Goal: Task Accomplishment & Management: Use online tool/utility

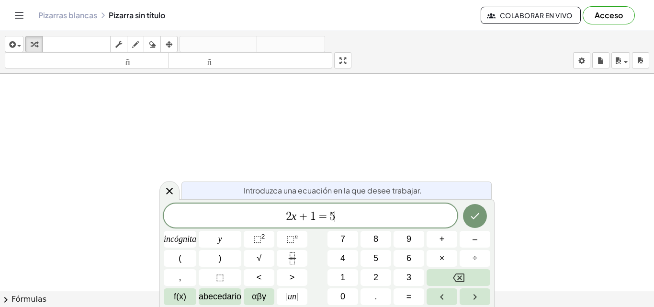
click at [344, 212] on span "2 x + 1 = 5 ​" at bounding box center [310, 216] width 293 height 13
click at [192, 296] on button "f(x)" at bounding box center [180, 296] width 33 height 17
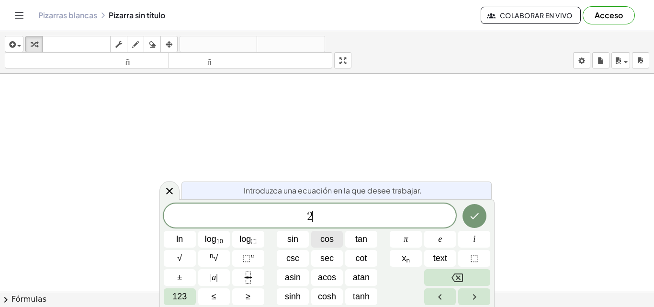
click at [329, 236] on span "cos" at bounding box center [326, 239] width 13 height 13
click at [178, 301] on span "123" at bounding box center [179, 296] width 14 height 13
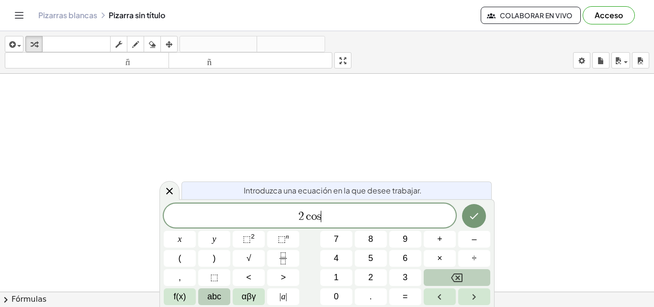
click at [211, 293] on span "abc" at bounding box center [214, 296] width 14 height 13
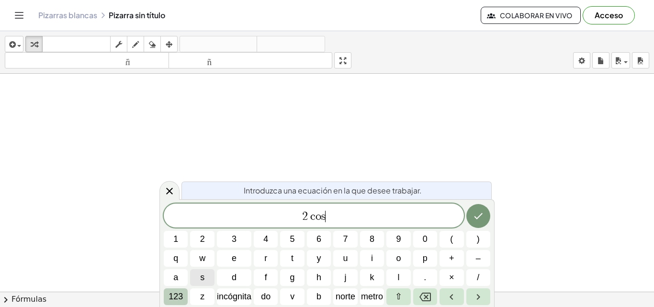
click at [180, 290] on span "123" at bounding box center [175, 296] width 14 height 13
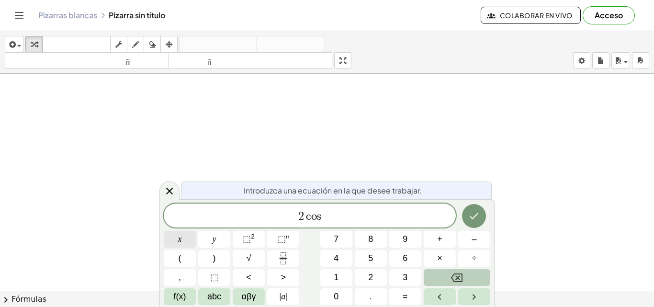
click at [177, 238] on button "x" at bounding box center [180, 239] width 32 height 17
click at [434, 244] on button "+" at bounding box center [439, 239] width 32 height 17
click at [336, 275] on span "1" at bounding box center [336, 277] width 5 height 13
click at [409, 289] on button "=" at bounding box center [405, 296] width 32 height 17
click at [335, 287] on div "2 c o s x + 1 = x y ⬚ 2 ⬚ n 7 8 9 + – ( ) √ 4 5 6 × ÷ , ⬚ < > 1 2 3 f(x) abc αβ…" at bounding box center [327, 253] width 326 height 101
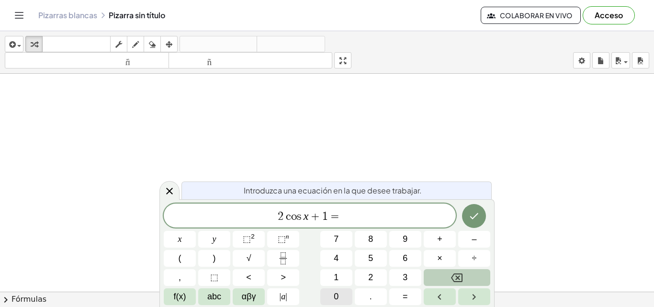
click at [335, 293] on span "0" at bounding box center [336, 296] width 5 height 13
click at [473, 217] on icon "Hecho" at bounding box center [473, 215] width 11 height 11
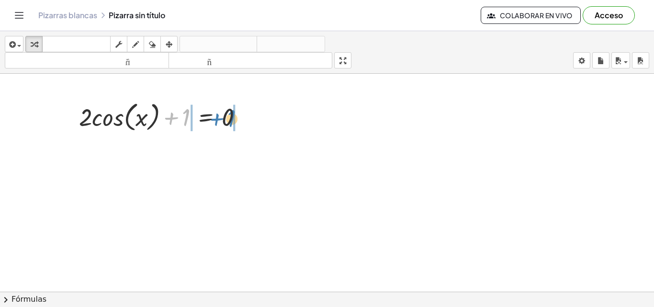
drag, startPoint x: 184, startPoint y: 123, endPoint x: 230, endPoint y: 124, distance: 45.5
click at [230, 124] on div at bounding box center [164, 116] width 181 height 36
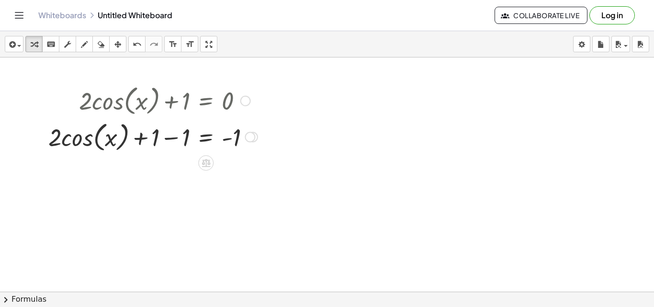
click at [239, 171] on div at bounding box center [327, 312] width 654 height 511
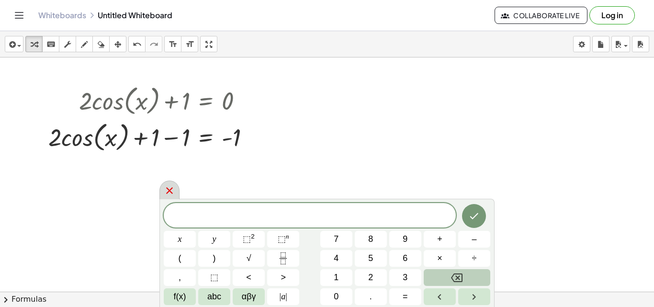
click at [174, 183] on div at bounding box center [169, 189] width 20 height 19
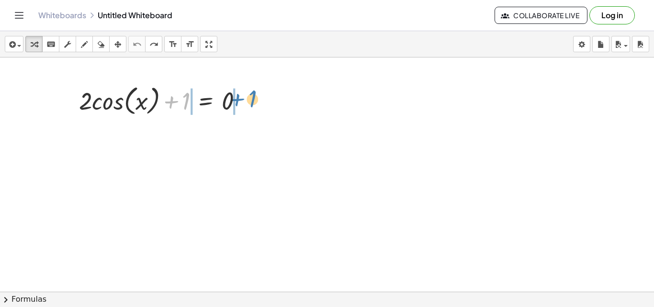
drag, startPoint x: 184, startPoint y: 102, endPoint x: 252, endPoint y: 100, distance: 67.5
click at [252, 100] on div at bounding box center [164, 100] width 181 height 36
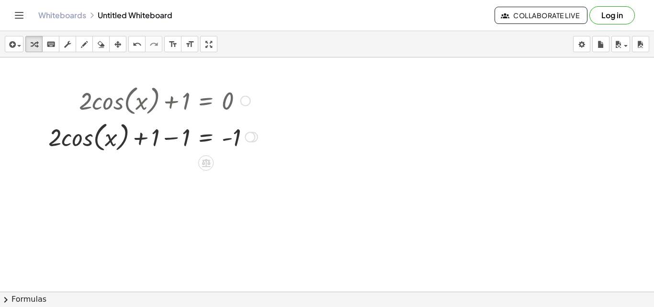
click at [138, 138] on div at bounding box center [153, 136] width 219 height 36
click at [171, 136] on div at bounding box center [153, 136] width 219 height 36
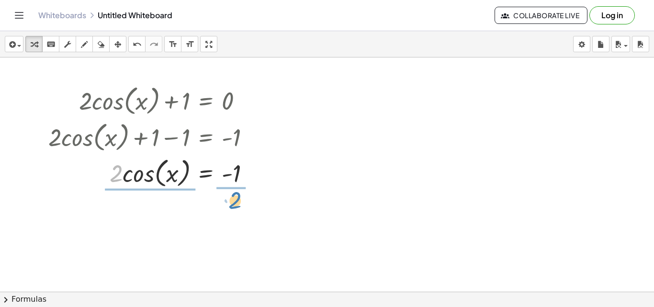
drag, startPoint x: 115, startPoint y: 177, endPoint x: 234, endPoint y: 204, distance: 121.8
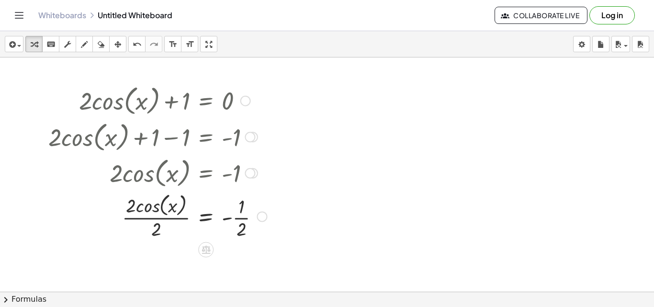
click at [155, 217] on div at bounding box center [158, 215] width 228 height 51
click at [230, 216] on div at bounding box center [158, 215] width 228 height 48
click at [241, 216] on div at bounding box center [158, 215] width 228 height 48
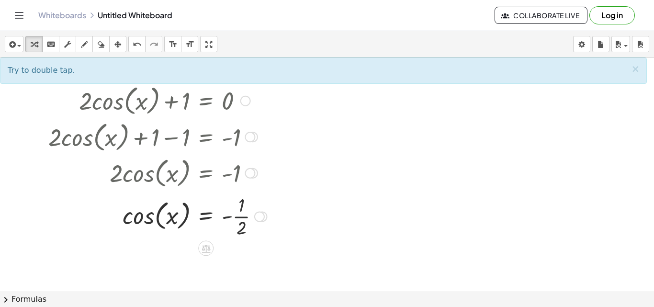
click at [241, 216] on div at bounding box center [158, 215] width 228 height 48
drag, startPoint x: 140, startPoint y: 219, endPoint x: 138, endPoint y: 214, distance: 5.2
click at [138, 214] on div at bounding box center [158, 215] width 228 height 48
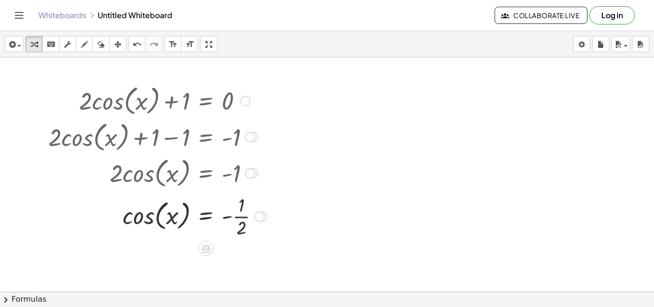
click at [258, 217] on div at bounding box center [259, 216] width 11 height 11
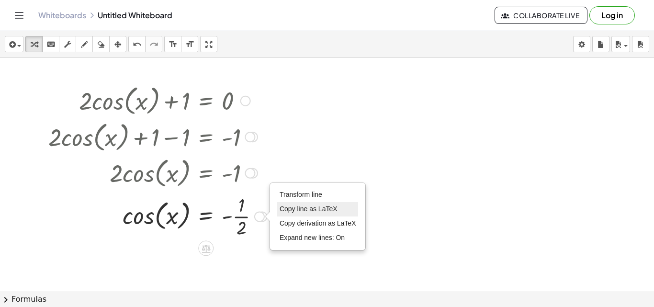
click at [299, 207] on span "Copy line as LaTeX" at bounding box center [308, 209] width 58 height 8
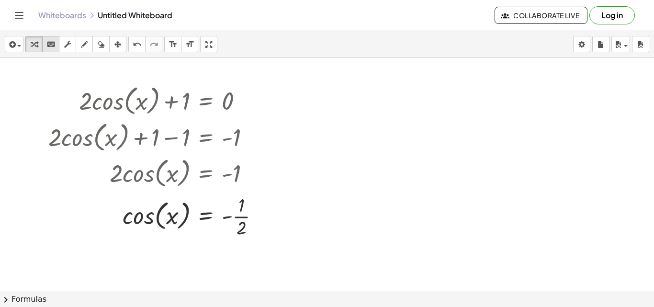
click at [56, 41] on div "keyboard" at bounding box center [51, 43] width 12 height 11
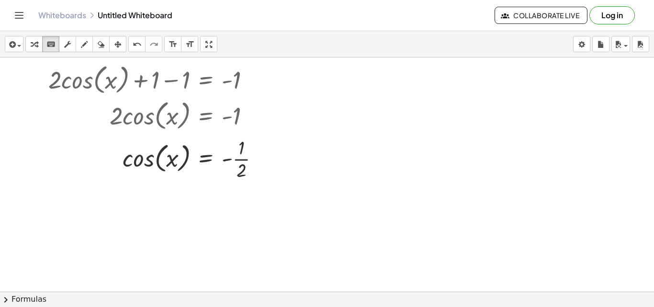
scroll to position [77, 0]
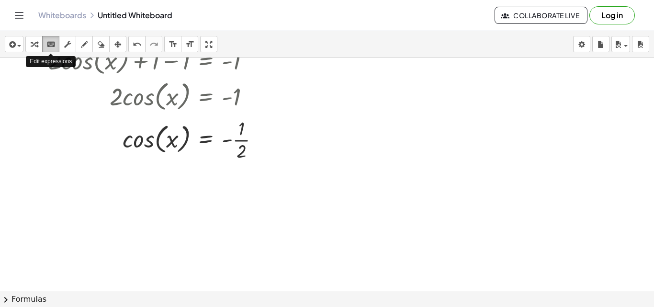
click at [47, 42] on icon "keyboard" at bounding box center [50, 44] width 9 height 11
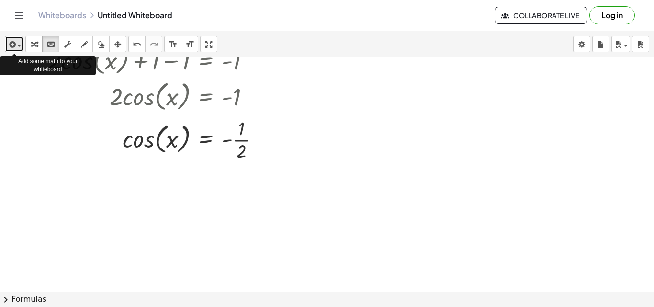
click at [18, 45] on span "button" at bounding box center [19, 46] width 4 height 2
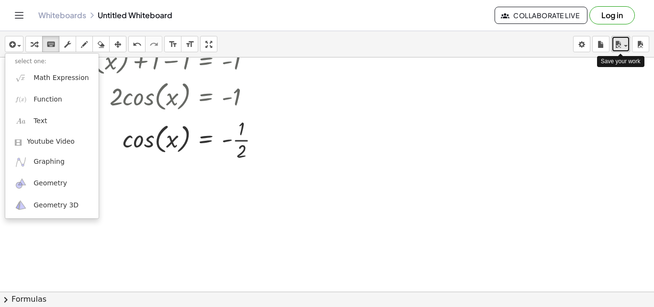
click at [625, 42] on div "button" at bounding box center [620, 43] width 14 height 11
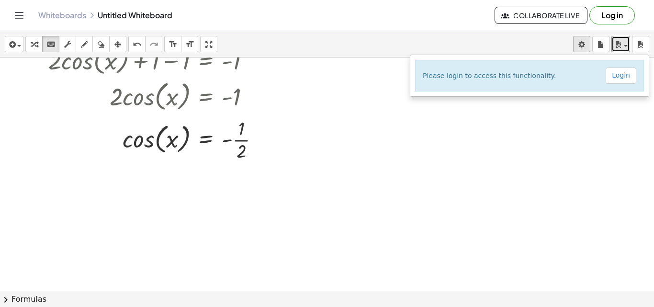
click at [580, 44] on body "Graspable Math Activities Get Started Activity Bank Assigned Work Classes White…" at bounding box center [327, 153] width 654 height 307
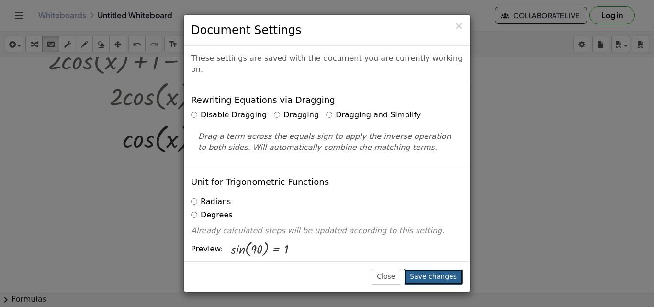
click at [441, 277] on button "Save changes" at bounding box center [432, 276] width 59 height 16
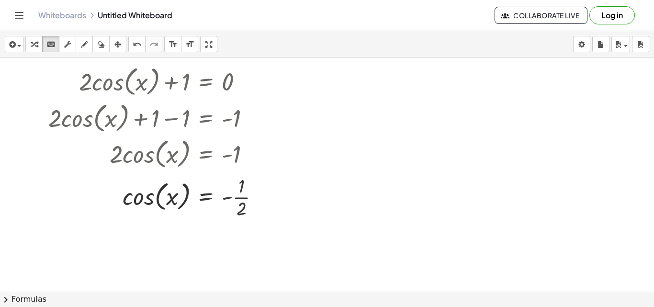
scroll to position [0, 0]
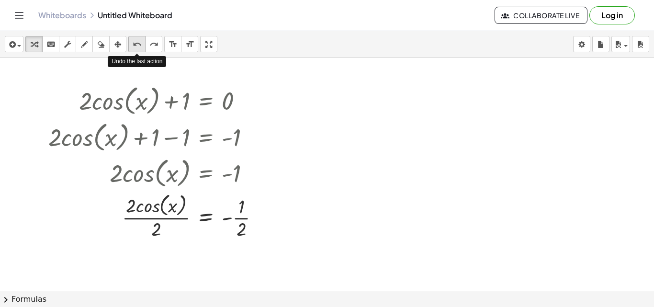
click at [134, 45] on icon "undo" at bounding box center [137, 44] width 9 height 11
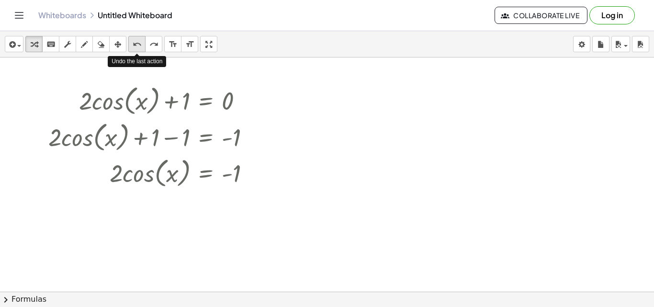
click at [134, 45] on icon "undo" at bounding box center [137, 44] width 9 height 11
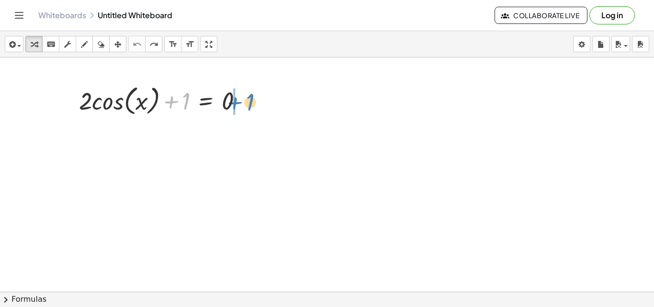
drag, startPoint x: 185, startPoint y: 101, endPoint x: 254, endPoint y: 98, distance: 69.5
click at [254, 98] on div at bounding box center [164, 100] width 181 height 36
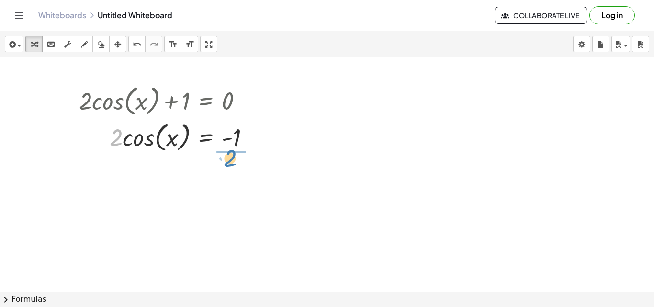
drag, startPoint x: 114, startPoint y: 140, endPoint x: 227, endPoint y: 163, distance: 115.2
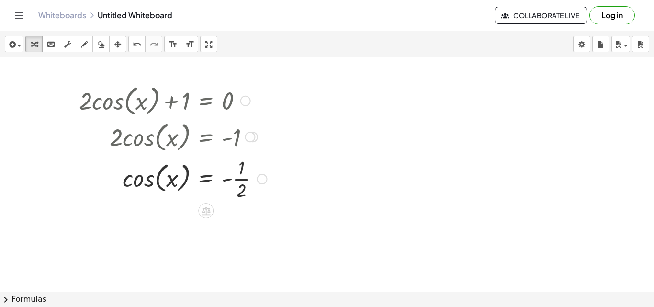
click at [150, 184] on div at bounding box center [172, 178] width 197 height 48
click at [262, 181] on div at bounding box center [261, 179] width 11 height 11
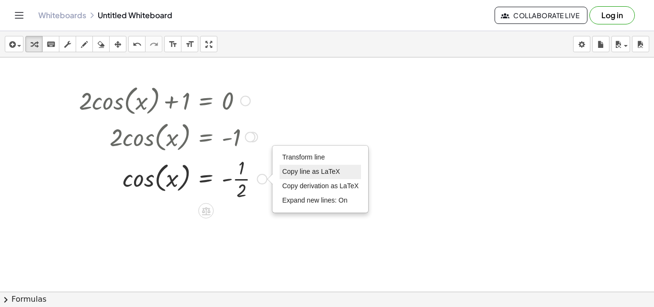
click at [289, 174] on span "Copy line as LaTeX" at bounding box center [311, 171] width 58 height 8
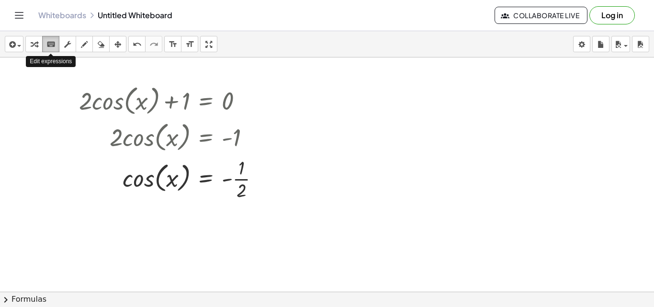
click at [46, 46] on icon "keyboard" at bounding box center [50, 44] width 9 height 11
click at [354, 92] on div at bounding box center [327, 291] width 654 height 468
click at [356, 108] on div at bounding box center [327, 291] width 654 height 468
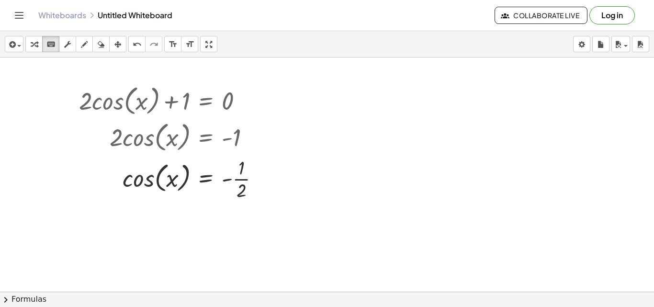
click at [163, 236] on div at bounding box center [327, 291] width 654 height 468
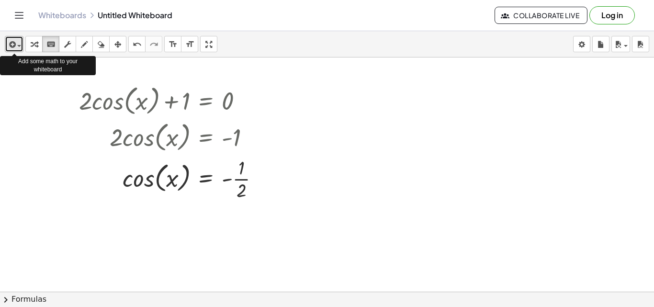
click at [17, 42] on span "button" at bounding box center [17, 45] width 2 height 7
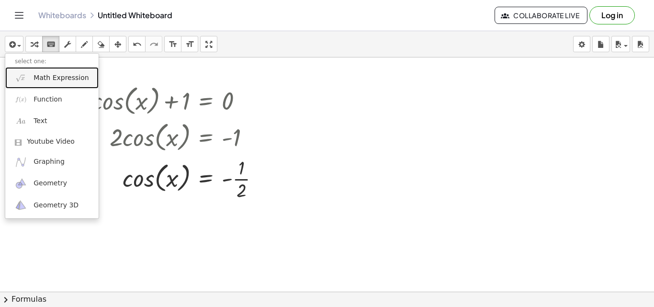
click at [74, 77] on span "Math Expression" at bounding box center [60, 78] width 55 height 10
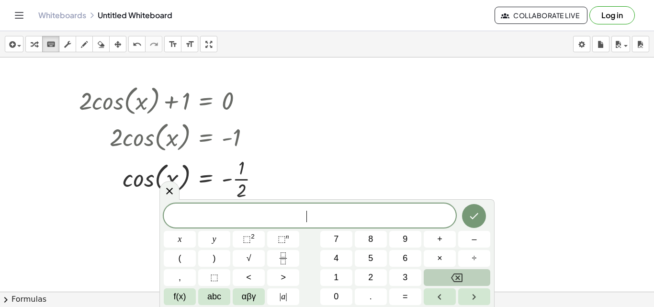
drag, startPoint x: 315, startPoint y: 218, endPoint x: 295, endPoint y: 215, distance: 20.3
click at [295, 215] on body "Graspable Math Activities Get Started Activity Bank Assigned Work Classes White…" at bounding box center [327, 153] width 654 height 307
drag, startPoint x: 295, startPoint y: 215, endPoint x: 281, endPoint y: 192, distance: 27.5
click at [281, 192] on div at bounding box center [327, 291] width 654 height 468
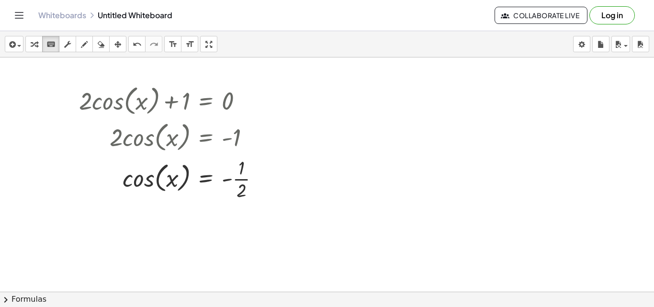
click at [320, 196] on div at bounding box center [327, 291] width 654 height 468
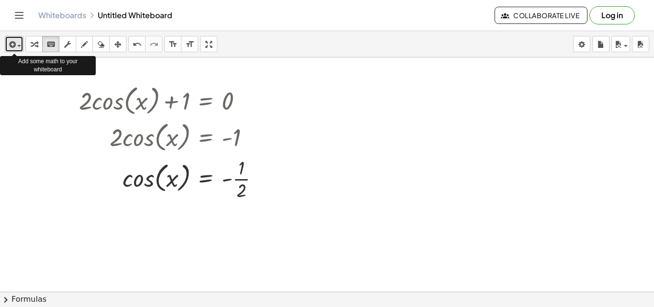
click at [13, 41] on icon "button" at bounding box center [11, 44] width 9 height 11
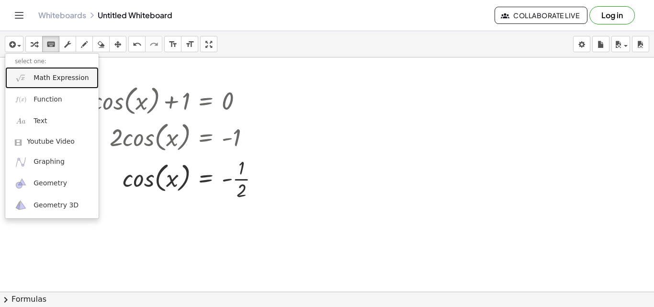
click at [39, 81] on span "Math Expression" at bounding box center [60, 78] width 55 height 10
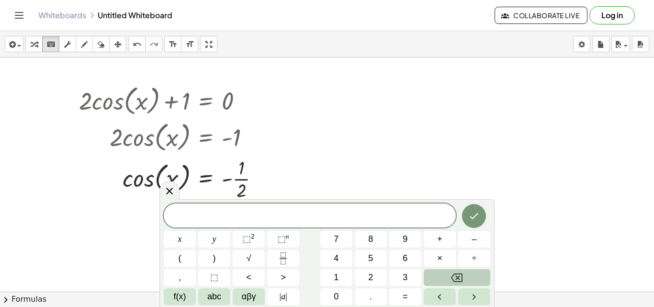
drag, startPoint x: 224, startPoint y: 208, endPoint x: 437, endPoint y: 120, distance: 230.2
click at [437, 120] on div at bounding box center [327, 291] width 654 height 468
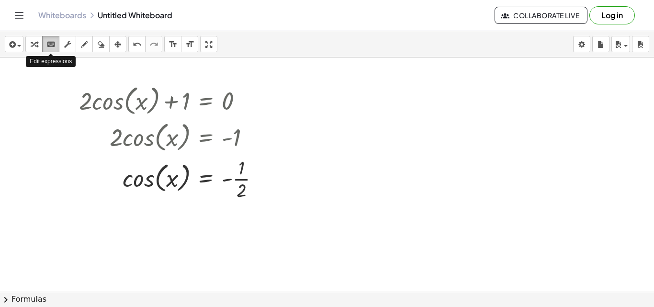
click at [51, 39] on icon "keyboard" at bounding box center [50, 44] width 9 height 11
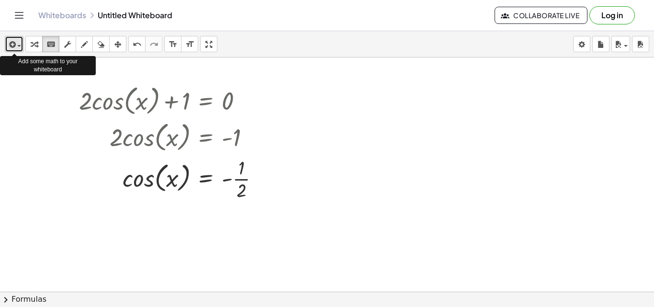
click at [9, 41] on icon "button" at bounding box center [11, 44] width 9 height 11
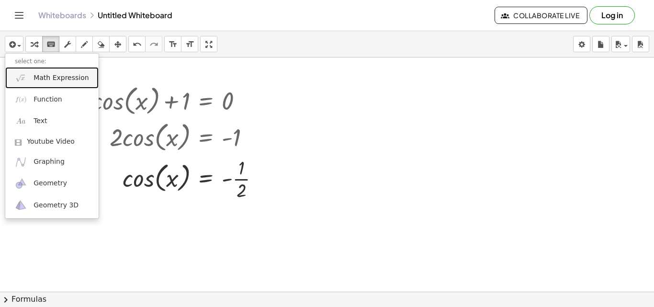
click at [62, 82] on span "Math Expression" at bounding box center [60, 78] width 55 height 10
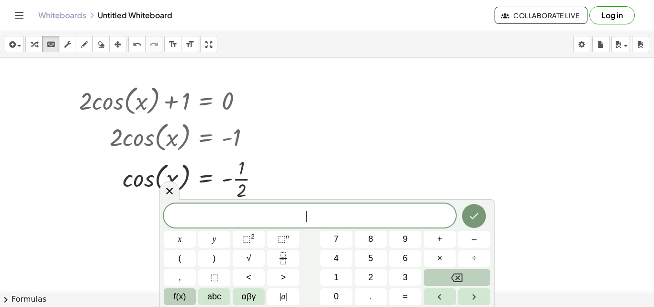
click at [181, 298] on span "f(x)" at bounding box center [180, 296] width 12 height 13
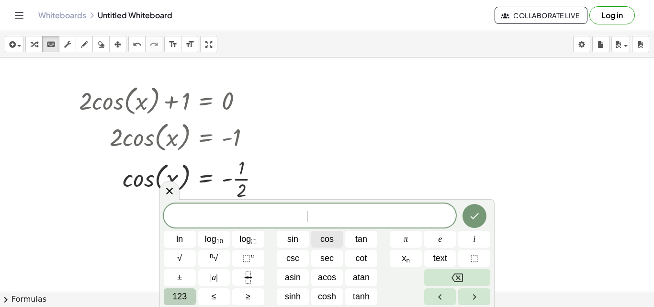
click at [336, 240] on button "cos" at bounding box center [327, 239] width 32 height 17
click at [176, 295] on span "123" at bounding box center [179, 296] width 14 height 13
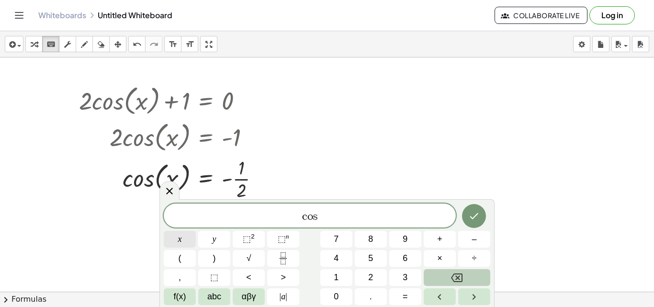
click at [180, 237] on span "x" at bounding box center [180, 239] width 4 height 13
click at [408, 288] on div "c o s x x y ⬚ 2 ⬚ n 7 8 9 + – ( ) √ 4 5 6 × ÷ , ⬚ < > 1 2 3 f(x) abc αβγ | a | …" at bounding box center [327, 253] width 326 height 101
click at [406, 291] on span "=" at bounding box center [404, 296] width 5 height 13
click at [282, 258] on icon "Fraction" at bounding box center [283, 258] width 12 height 12
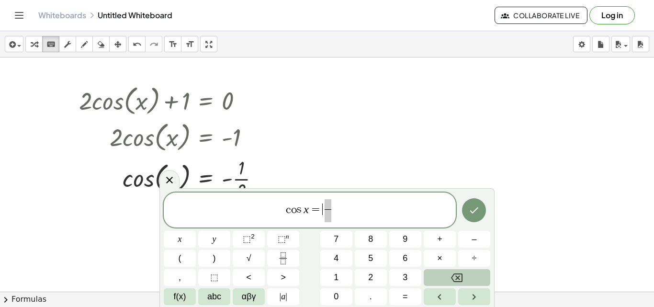
click at [322, 213] on span "c o s x = ​ ​" at bounding box center [310, 210] width 292 height 25
click at [479, 233] on button "–" at bounding box center [474, 239] width 32 height 17
click at [332, 203] on span "​" at bounding box center [332, 204] width 7 height 11
click at [338, 275] on span "1" at bounding box center [336, 277] width 5 height 13
click at [334, 214] on span "​" at bounding box center [332, 215] width 7 height 13
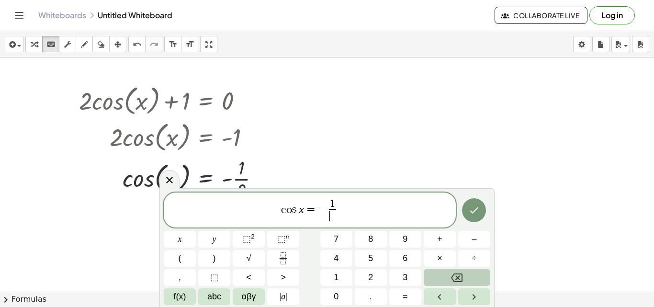
click at [345, 207] on span "c o s x = − 1 ​ ​" at bounding box center [310, 210] width 292 height 25
click at [378, 212] on span "c o s x = − 1 ​ ​" at bounding box center [310, 210] width 292 height 25
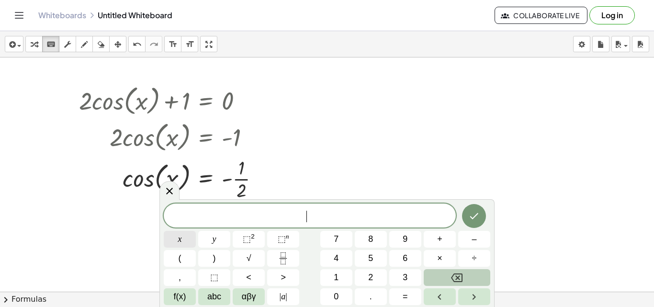
click at [177, 236] on button "x" at bounding box center [180, 239] width 32 height 17
click at [401, 300] on button "=" at bounding box center [405, 296] width 32 height 17
click at [176, 296] on span "f(x)" at bounding box center [180, 296] width 12 height 13
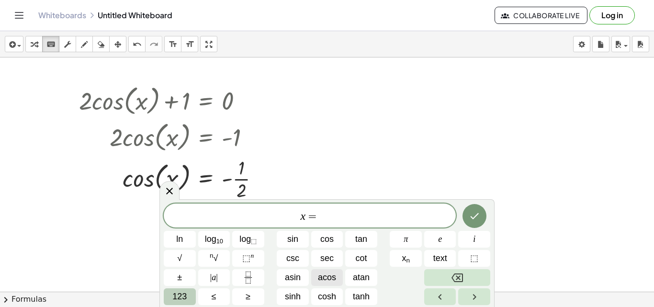
click at [324, 274] on span "acos" at bounding box center [327, 277] width 18 height 13
click at [175, 302] on span "123" at bounding box center [179, 296] width 14 height 13
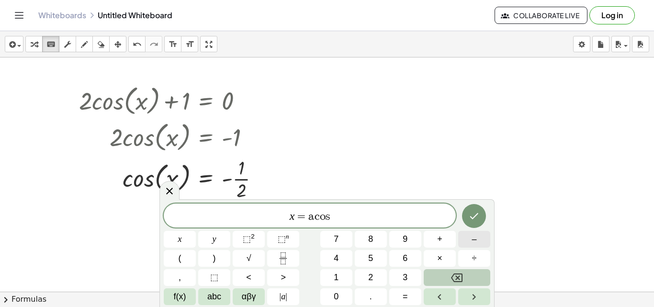
click at [470, 234] on button "–" at bounding box center [474, 239] width 32 height 17
click at [289, 256] on button "Fraction" at bounding box center [283, 258] width 32 height 17
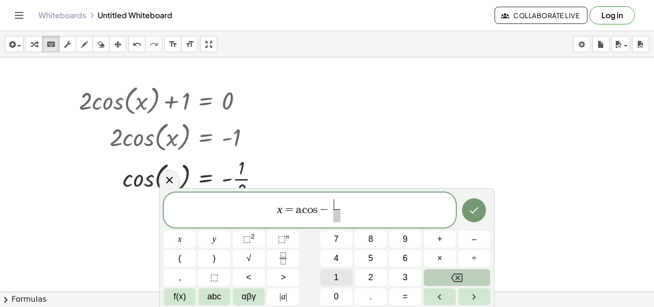
click at [333, 273] on button "1" at bounding box center [336, 277] width 32 height 17
drag, startPoint x: 338, startPoint y: 218, endPoint x: 370, endPoint y: 271, distance: 61.4
click at [369, 276] on span "2" at bounding box center [370, 277] width 5 height 13
click at [472, 208] on icon "Done" at bounding box center [473, 209] width 11 height 11
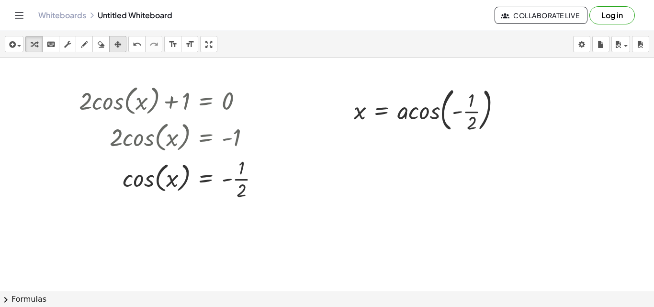
click at [111, 45] on button "arrange" at bounding box center [117, 44] width 17 height 16
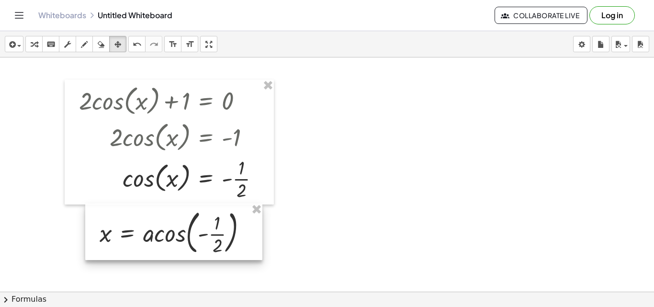
drag, startPoint x: 412, startPoint y: 111, endPoint x: 158, endPoint y: 234, distance: 281.6
click at [158, 234] on div at bounding box center [173, 231] width 177 height 56
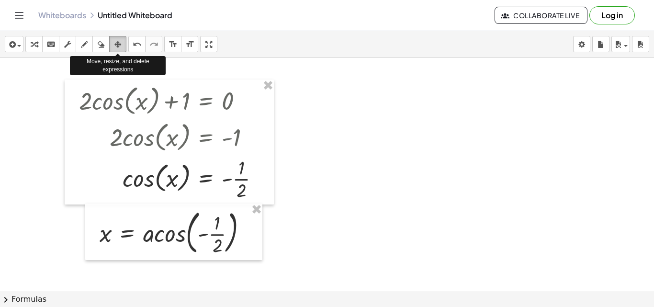
click at [119, 46] on icon "button" at bounding box center [117, 44] width 7 height 11
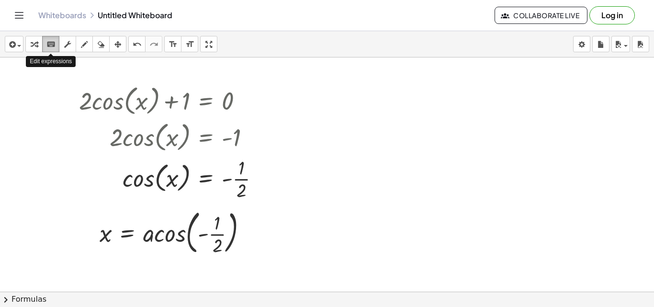
click at [54, 46] on icon "keyboard" at bounding box center [50, 44] width 9 height 11
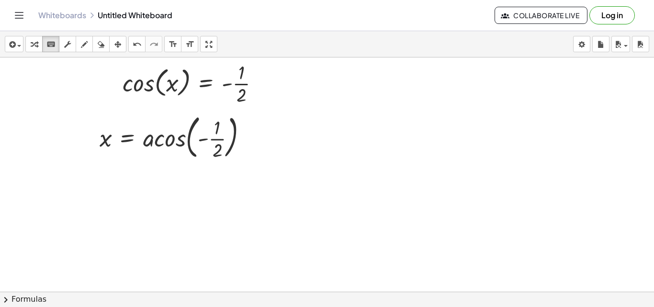
scroll to position [96, 0]
click at [218, 140] on div at bounding box center [217, 149] width 10 height 21
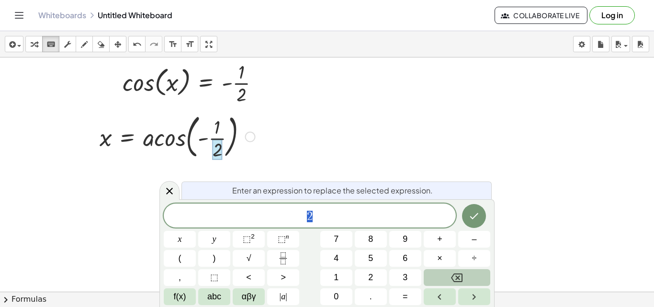
click at [218, 140] on div at bounding box center [217, 149] width 10 height 21
click at [218, 136] on div at bounding box center [177, 136] width 165 height 52
click at [48, 40] on icon "keyboard" at bounding box center [50, 44] width 9 height 11
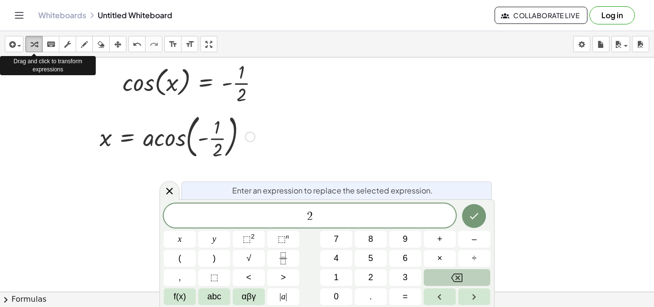
click at [39, 41] on div "button" at bounding box center [34, 43] width 12 height 11
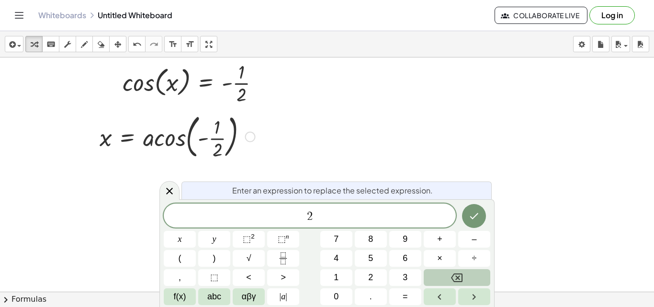
click at [347, 220] on span "2" at bounding box center [310, 216] width 292 height 13
click at [169, 193] on icon at bounding box center [169, 190] width 11 height 11
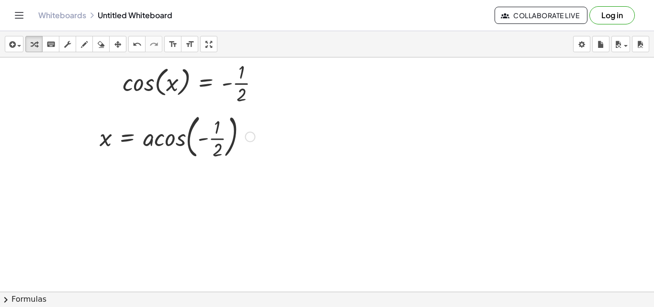
click at [218, 139] on div at bounding box center [177, 136] width 165 height 52
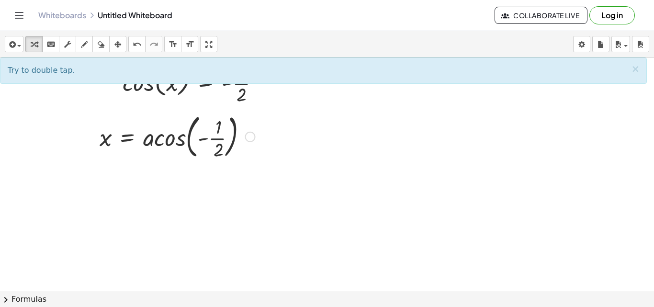
click at [218, 139] on div at bounding box center [177, 136] width 165 height 52
click at [201, 138] on div at bounding box center [177, 136] width 165 height 52
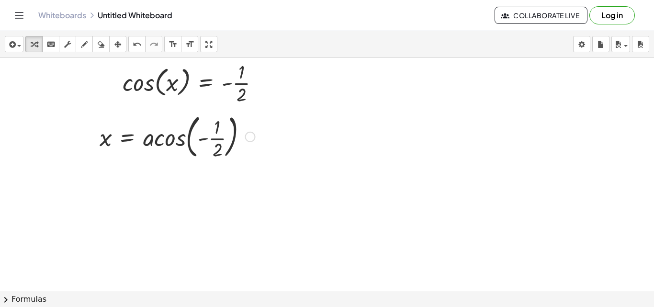
click at [141, 139] on div at bounding box center [177, 136] width 165 height 52
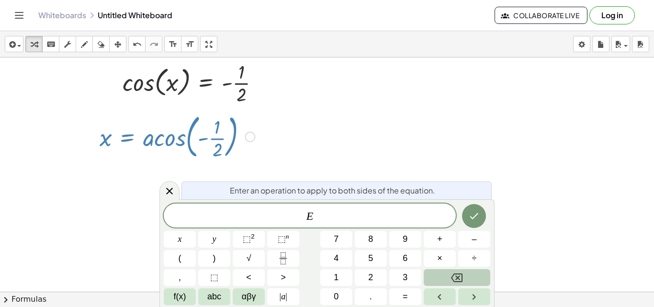
click at [320, 211] on span "E ​" at bounding box center [310, 216] width 292 height 13
click at [170, 185] on icon at bounding box center [169, 190] width 11 height 11
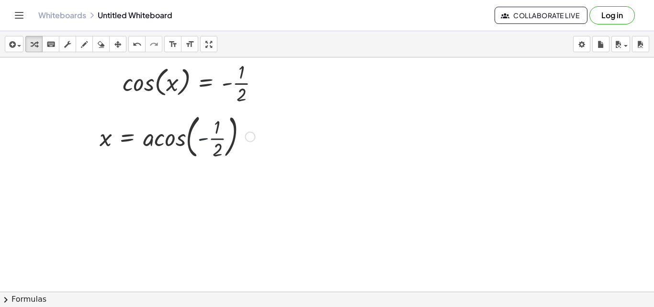
click at [203, 139] on div at bounding box center [177, 136] width 165 height 52
click at [189, 137] on div at bounding box center [177, 136] width 165 height 52
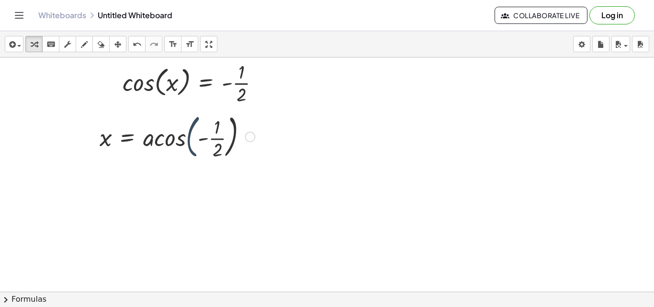
click at [189, 137] on div at bounding box center [177, 136] width 165 height 52
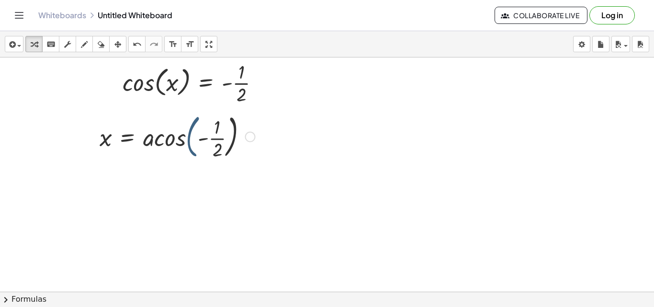
click at [189, 137] on div at bounding box center [177, 136] width 165 height 52
click at [176, 139] on div at bounding box center [177, 136] width 165 height 52
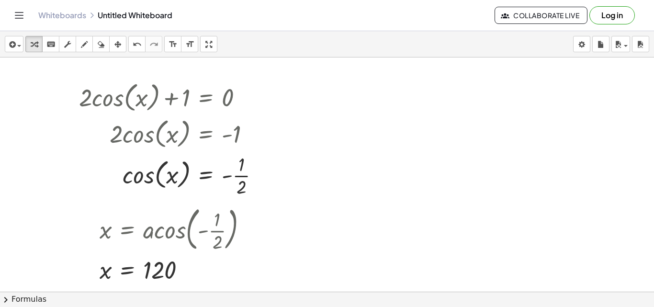
scroll to position [0, 0]
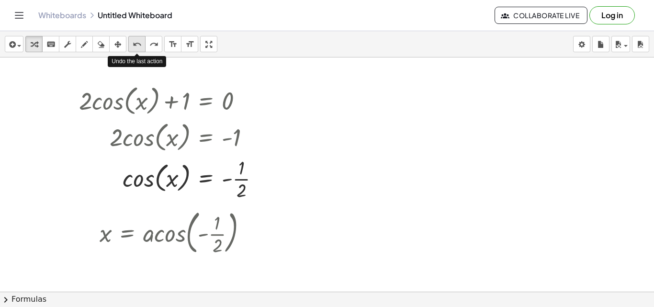
click at [140, 40] on icon "undo" at bounding box center [137, 44] width 9 height 11
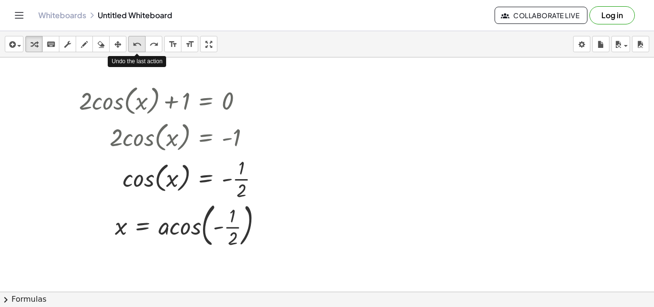
click at [140, 40] on icon "undo" at bounding box center [137, 44] width 9 height 11
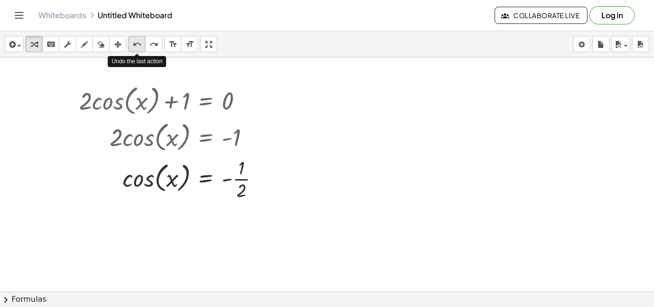
click at [140, 40] on icon "undo" at bounding box center [137, 44] width 9 height 11
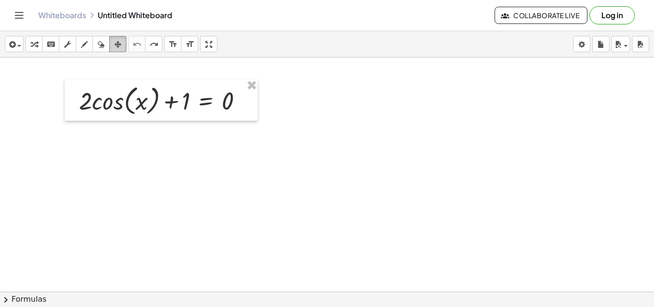
click at [114, 41] on div "button" at bounding box center [117, 43] width 12 height 11
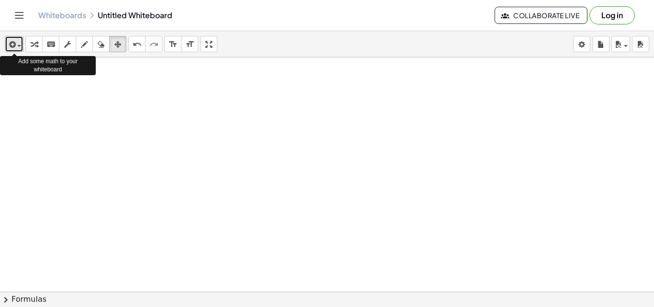
click at [16, 44] on span "button" at bounding box center [17, 45] width 2 height 7
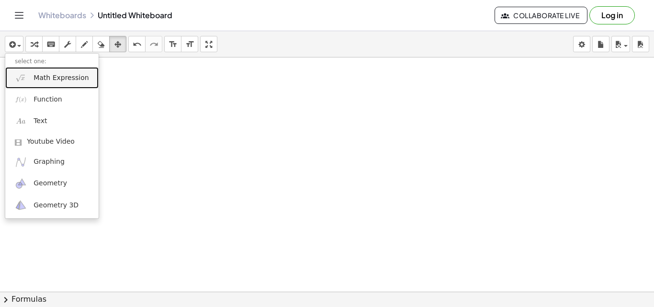
click at [70, 77] on span "Math Expression" at bounding box center [60, 78] width 55 height 10
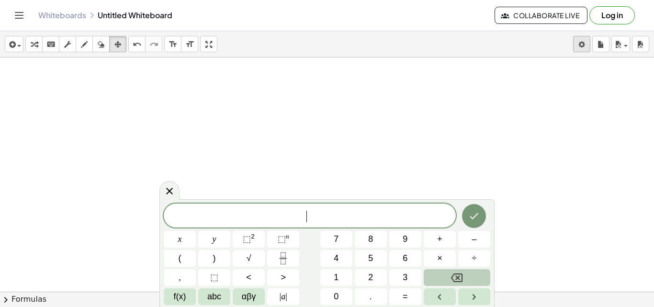
click at [585, 48] on body "Graspable Math Activities Get Started Activity Bank Assigned Work Classes White…" at bounding box center [327, 153] width 654 height 307
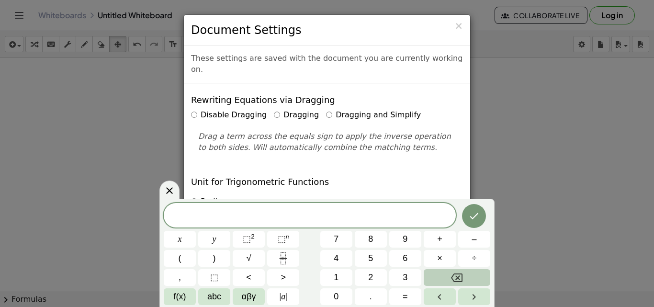
click at [569, 120] on div "× Document Settings These settings are saved with the document you are currentl…" at bounding box center [327, 153] width 654 height 307
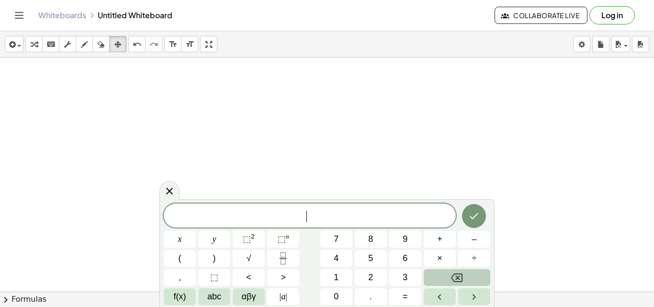
click at [245, 221] on span "​" at bounding box center [310, 216] width 292 height 13
click at [175, 297] on span "f(x)" at bounding box center [180, 296] width 12 height 13
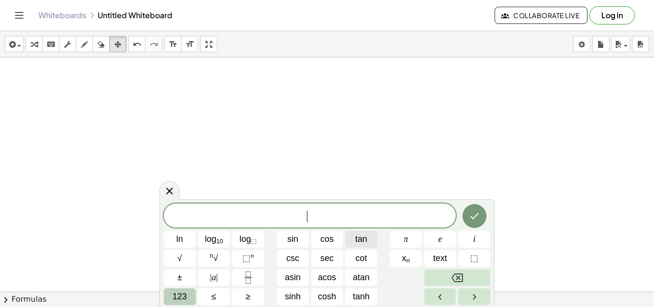
click at [361, 242] on span "tan" at bounding box center [361, 239] width 12 height 13
click at [179, 299] on span "123" at bounding box center [179, 296] width 14 height 13
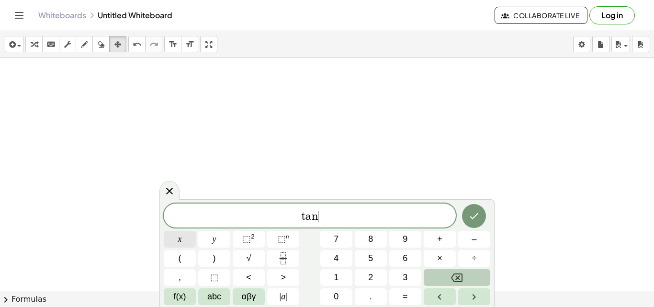
click at [175, 241] on button "x" at bounding box center [180, 239] width 32 height 17
click at [412, 289] on button "=" at bounding box center [405, 296] width 32 height 17
click at [328, 276] on button "1" at bounding box center [336, 277] width 32 height 17
click at [471, 215] on icon "Done" at bounding box center [473, 215] width 11 height 11
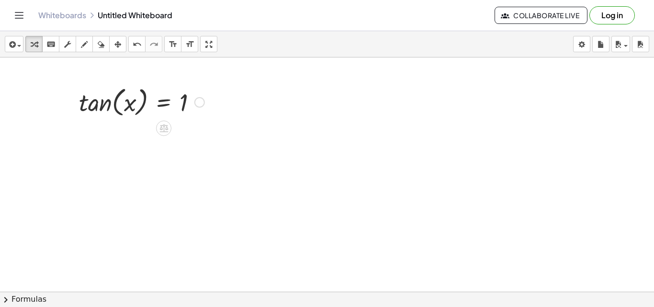
click at [200, 100] on div at bounding box center [199, 102] width 11 height 11
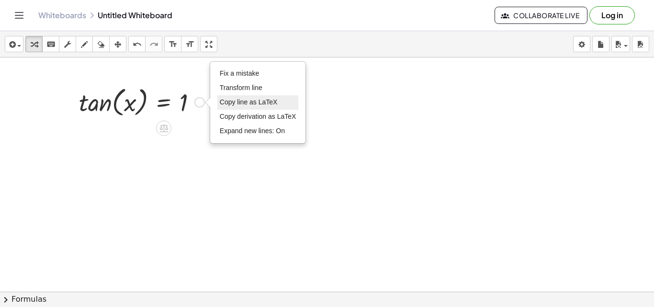
click at [255, 100] on span "Copy line as LaTeX" at bounding box center [249, 102] width 58 height 8
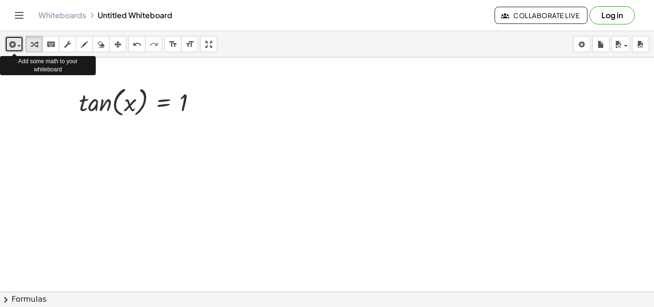
click at [11, 41] on icon "button" at bounding box center [11, 44] width 9 height 11
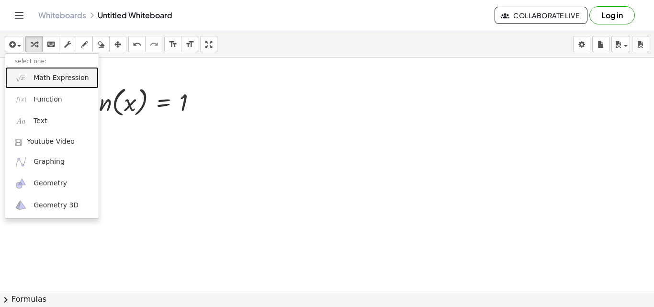
click at [50, 72] on link "Math Expression" at bounding box center [51, 78] width 93 height 22
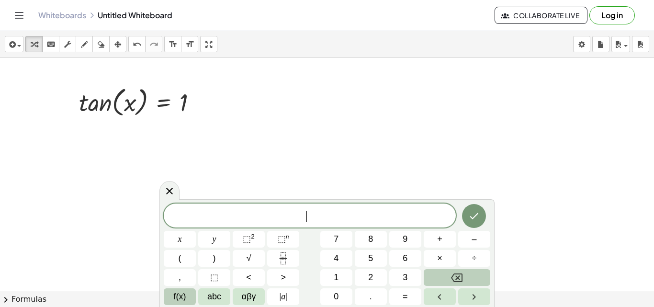
click at [177, 295] on span "f(x)" at bounding box center [180, 296] width 12 height 13
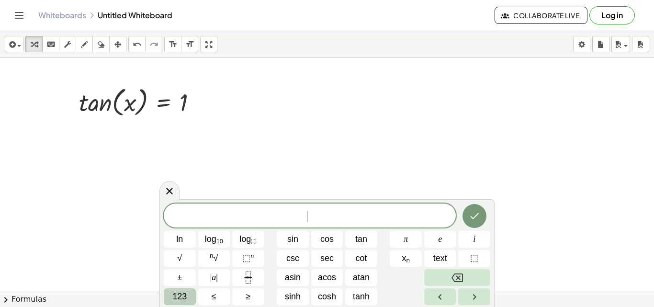
click at [177, 297] on span "123" at bounding box center [179, 296] width 14 height 13
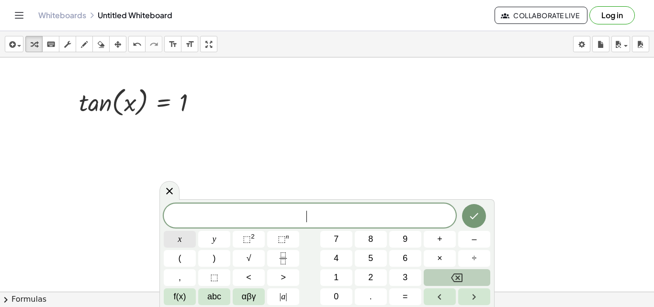
click at [180, 237] on span "x" at bounding box center [180, 239] width 4 height 13
click at [406, 290] on span "=" at bounding box center [404, 296] width 5 height 13
click at [180, 297] on span "f(x)" at bounding box center [180, 296] width 12 height 13
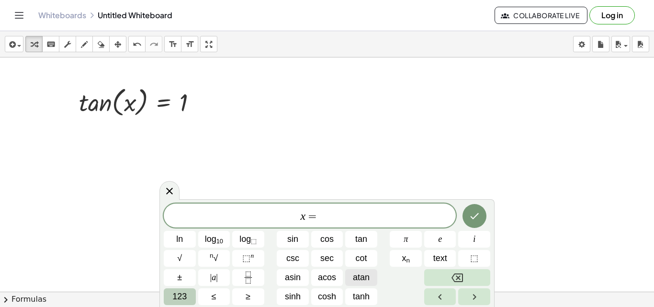
click at [356, 277] on span "atan" at bounding box center [361, 277] width 17 height 13
click at [181, 295] on span "123" at bounding box center [179, 296] width 14 height 13
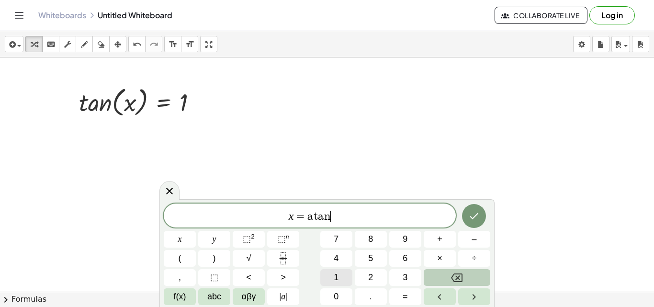
click at [336, 271] on span "1" at bounding box center [336, 277] width 5 height 13
click at [477, 212] on icon "Done" at bounding box center [473, 215] width 11 height 11
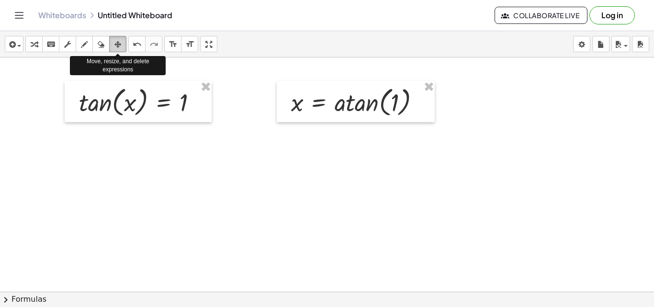
click at [121, 42] on icon "button" at bounding box center [117, 44] width 7 height 11
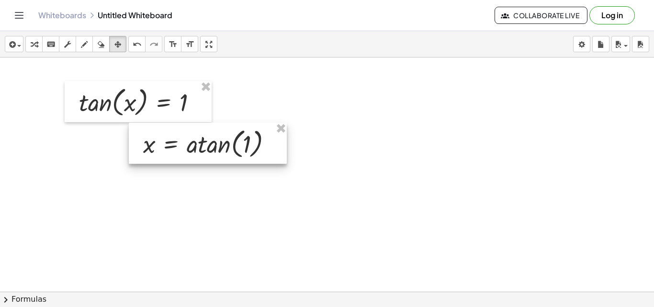
drag, startPoint x: 383, startPoint y: 115, endPoint x: 234, endPoint y: 156, distance: 154.3
click at [234, 156] on div at bounding box center [208, 142] width 158 height 41
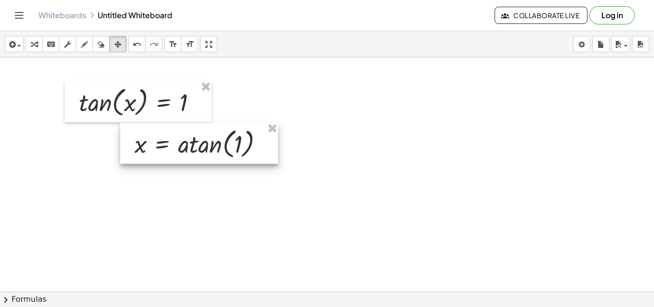
drag, startPoint x: 218, startPoint y: 149, endPoint x: 210, endPoint y: 150, distance: 7.7
click at [210, 150] on div at bounding box center [199, 142] width 158 height 41
click at [117, 50] on icon "button" at bounding box center [117, 44] width 7 height 11
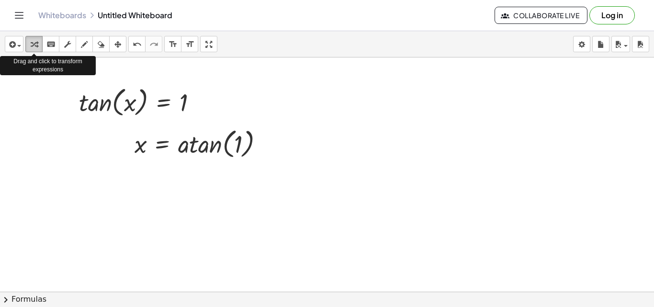
click at [34, 44] on icon "button" at bounding box center [34, 44] width 7 height 11
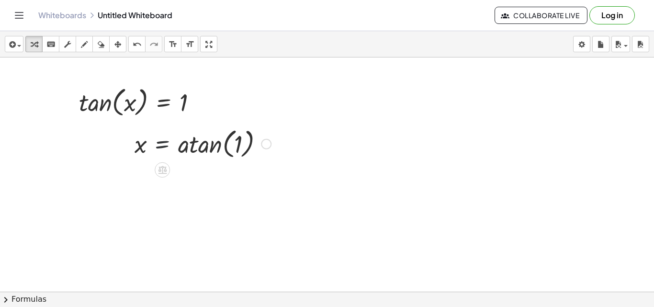
click at [164, 143] on div at bounding box center [203, 143] width 146 height 36
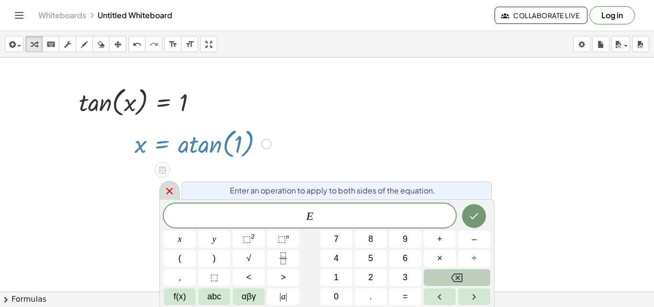
click at [170, 189] on icon at bounding box center [169, 191] width 7 height 7
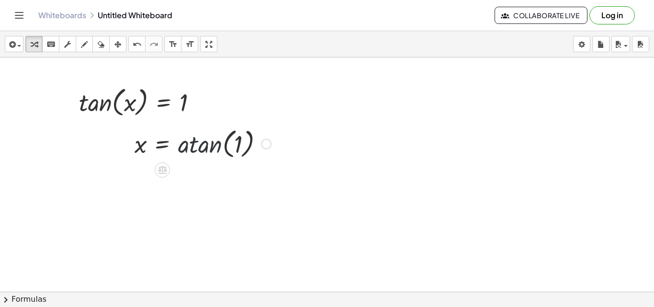
click at [207, 148] on div at bounding box center [203, 143] width 146 height 36
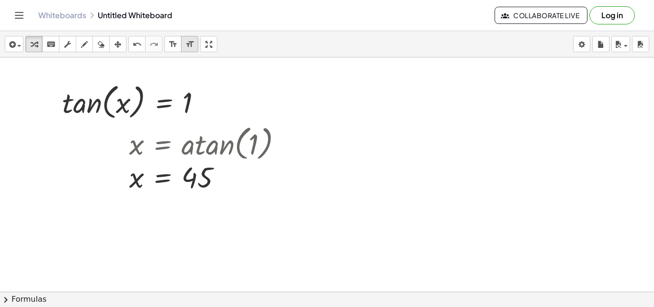
click at [188, 43] on icon "format_size" at bounding box center [189, 44] width 9 height 11
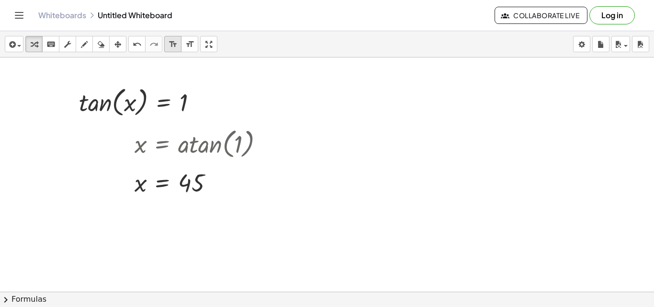
click at [175, 43] on icon "format_size" at bounding box center [172, 44] width 9 height 11
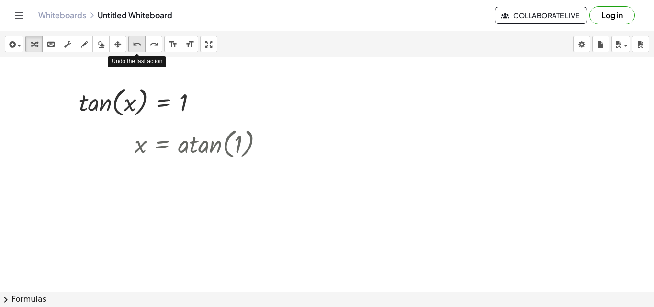
click at [139, 45] on icon "undo" at bounding box center [137, 44] width 9 height 11
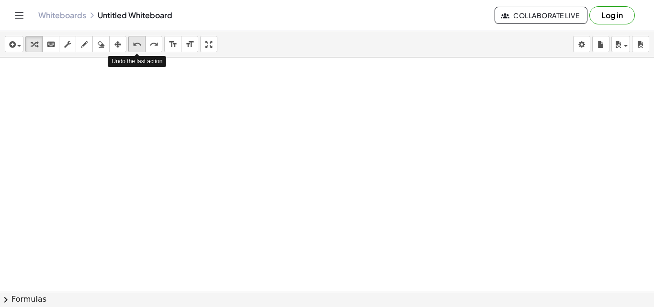
click at [139, 45] on icon "undo" at bounding box center [137, 44] width 9 height 11
click at [10, 39] on icon "button" at bounding box center [11, 44] width 9 height 11
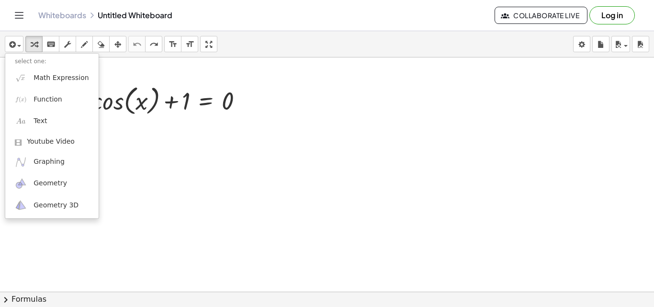
click at [220, 177] on div at bounding box center [327, 291] width 654 height 468
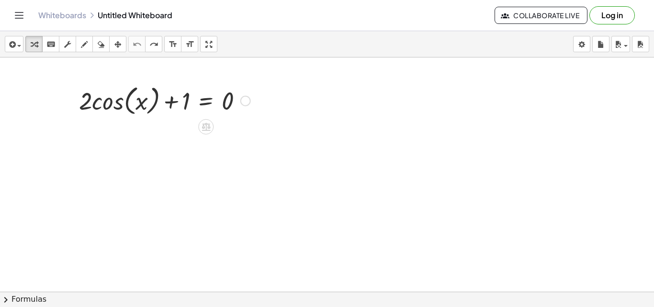
click at [243, 99] on div at bounding box center [245, 101] width 11 height 11
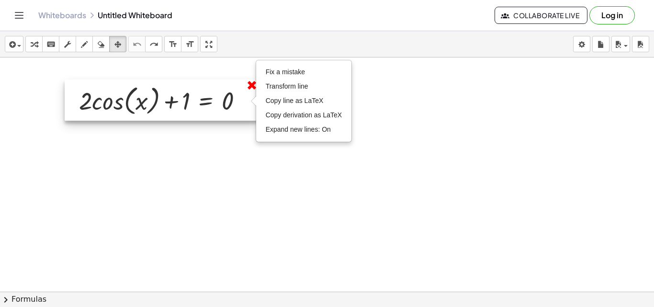
drag, startPoint x: 114, startPoint y: 40, endPoint x: 250, endPoint y: 84, distance: 143.5
click at [250, 84] on div "insert select one: Math Expression Function Text Youtube Video Graphing Geometr…" at bounding box center [327, 169] width 654 height 276
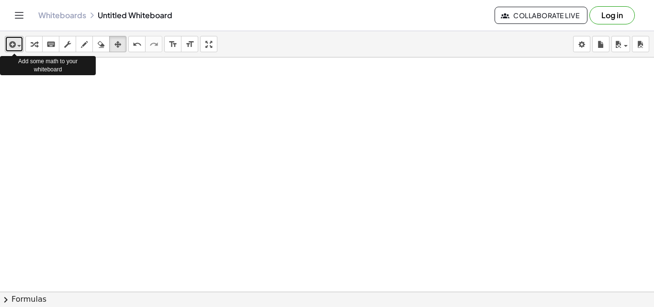
click at [13, 39] on icon "button" at bounding box center [11, 44] width 9 height 11
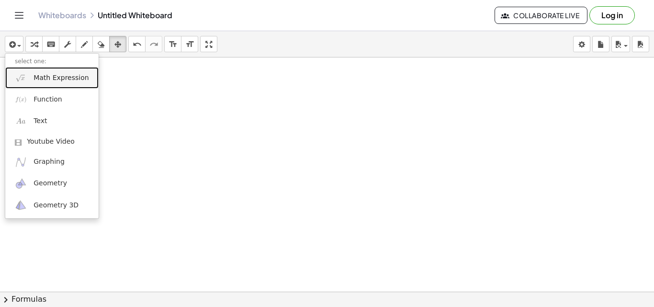
click at [58, 77] on span "Math Expression" at bounding box center [60, 78] width 55 height 10
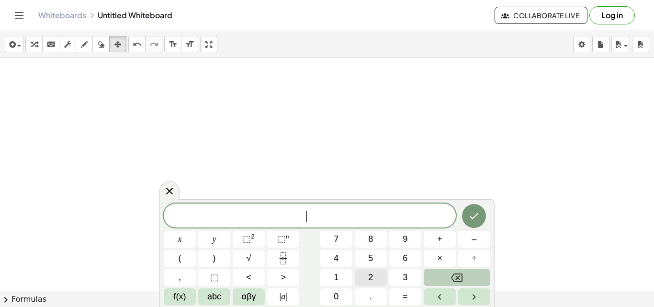
click at [370, 276] on span "2" at bounding box center [370, 277] width 5 height 13
click at [181, 297] on span "f(x)" at bounding box center [180, 296] width 12 height 13
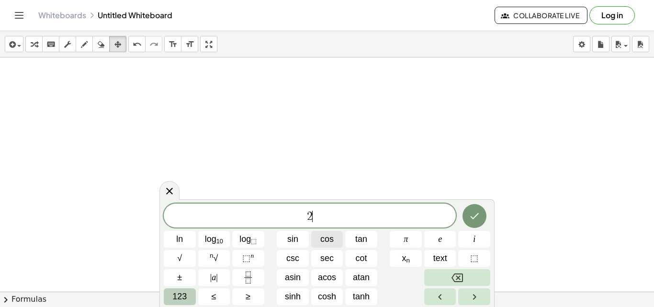
click at [323, 239] on span "cos" at bounding box center [326, 239] width 13 height 13
click at [182, 295] on span "123" at bounding box center [179, 296] width 14 height 13
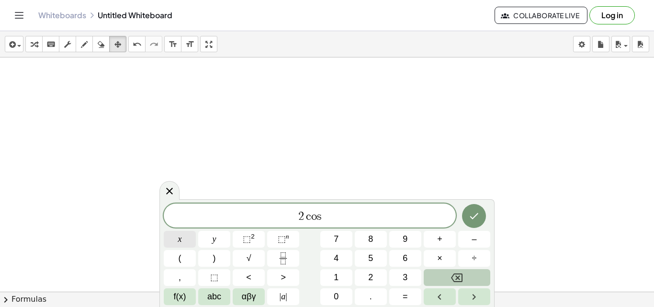
click at [181, 236] on span "x" at bounding box center [180, 239] width 4 height 13
click at [480, 261] on button "÷" at bounding box center [474, 258] width 32 height 17
click at [457, 276] on icon "Backspace" at bounding box center [456, 277] width 11 height 11
click at [439, 237] on span "+" at bounding box center [439, 239] width 5 height 13
click at [332, 272] on button "1" at bounding box center [336, 277] width 32 height 17
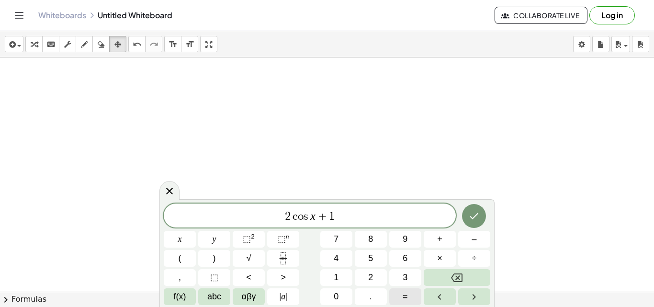
click at [411, 295] on button "=" at bounding box center [405, 296] width 32 height 17
click at [333, 295] on button "0" at bounding box center [336, 296] width 32 height 17
click at [463, 217] on button "Done" at bounding box center [474, 216] width 24 height 24
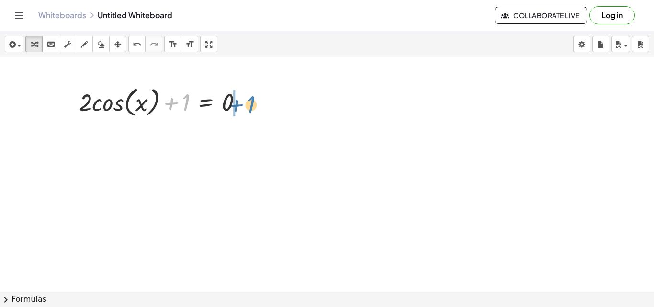
drag, startPoint x: 187, startPoint y: 100, endPoint x: 261, endPoint y: 103, distance: 74.2
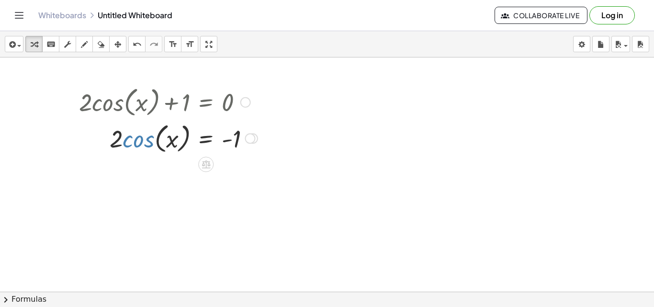
drag, startPoint x: 123, startPoint y: 139, endPoint x: 116, endPoint y: 140, distance: 7.7
click at [116, 140] on div at bounding box center [168, 138] width 188 height 36
drag, startPoint x: 116, startPoint y: 140, endPoint x: 234, endPoint y: 168, distance: 121.1
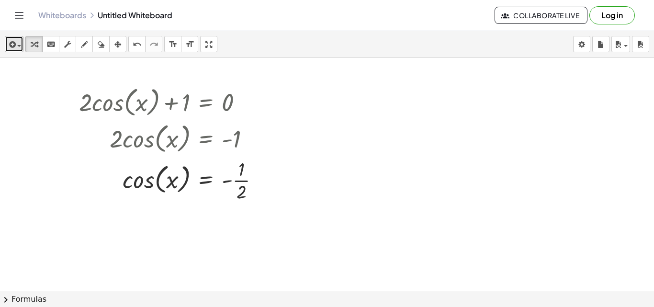
click at [12, 39] on icon "button" at bounding box center [11, 44] width 9 height 11
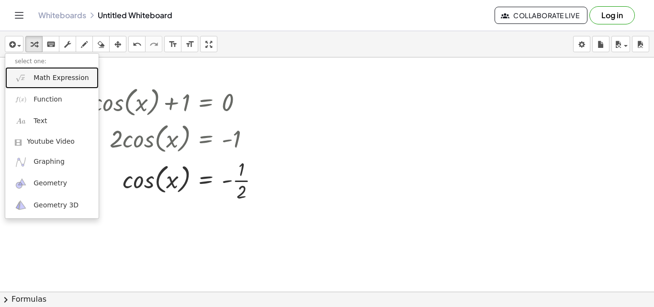
click at [53, 82] on span "Math Expression" at bounding box center [60, 78] width 55 height 10
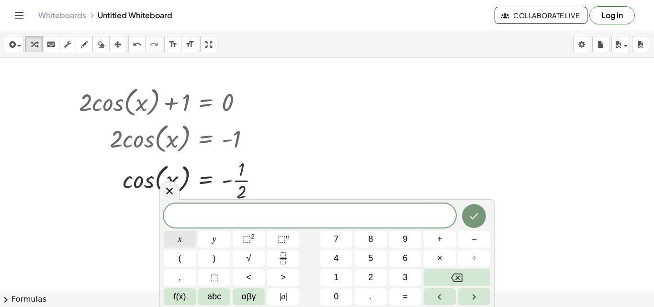
click at [188, 241] on button "x" at bounding box center [180, 239] width 32 height 17
click at [409, 292] on button "=" at bounding box center [405, 296] width 32 height 17
click at [178, 293] on span "f(x)" at bounding box center [180, 296] width 12 height 13
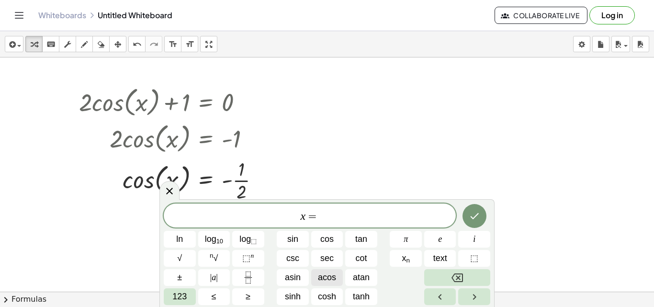
click at [324, 276] on span "acos" at bounding box center [327, 277] width 18 height 13
click at [178, 295] on span "123" at bounding box center [179, 296] width 14 height 13
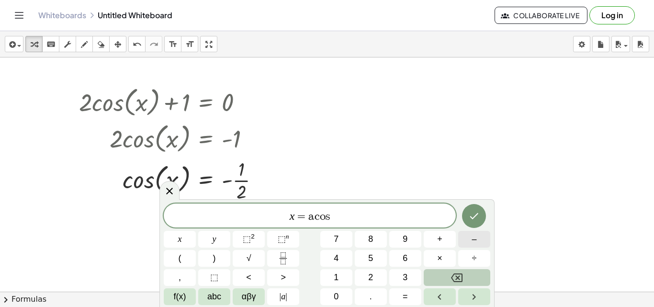
click at [472, 242] on span "–" at bounding box center [473, 239] width 5 height 13
click at [285, 258] on icon "Fraction" at bounding box center [283, 258] width 12 height 12
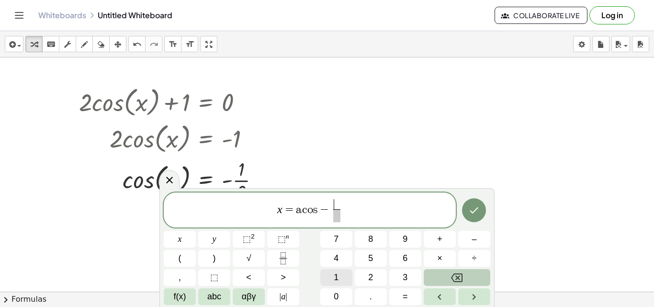
click at [337, 271] on span "1" at bounding box center [336, 277] width 5 height 13
click at [335, 223] on div "x = a c o s − ​ 1 ​" at bounding box center [310, 209] width 292 height 35
click at [366, 268] on div "x = a c o s − 1 ​ x y ⬚ 2 ⬚ n 7 8 9 + – ( ) √ 4 5 6 × ÷ , ⬚ < > 1 2 3 f(x) abc …" at bounding box center [327, 248] width 326 height 113
click at [335, 215] on span "​" at bounding box center [336, 215] width 7 height 13
click at [370, 270] on button "2" at bounding box center [371, 277] width 32 height 17
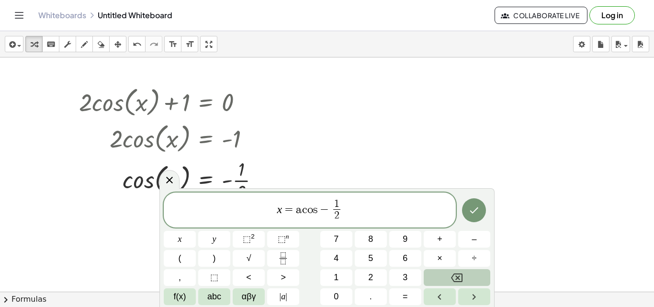
click at [196, 231] on div at bounding box center [180, 239] width 32 height 17
click at [479, 208] on icon "Done" at bounding box center [473, 209] width 11 height 11
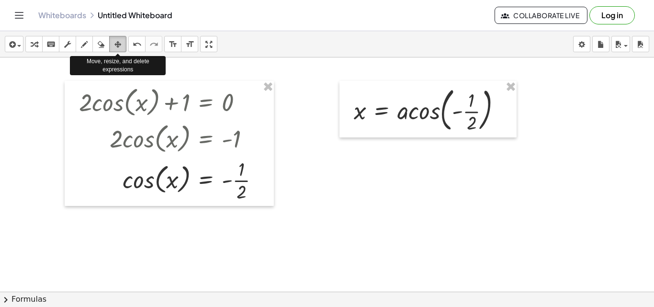
click at [120, 40] on icon "button" at bounding box center [117, 44] width 7 height 11
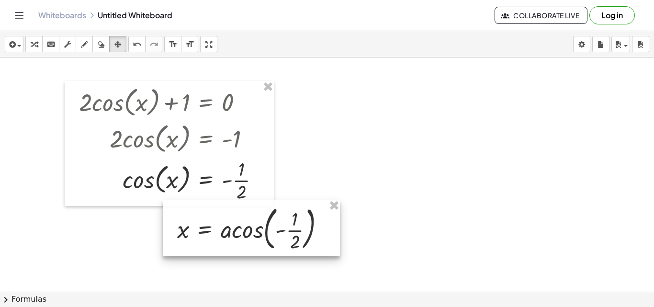
drag, startPoint x: 431, startPoint y: 114, endPoint x: 255, endPoint y: 233, distance: 212.7
click at [255, 233] on div at bounding box center [251, 228] width 177 height 56
click at [255, 233] on div at bounding box center [250, 228] width 177 height 56
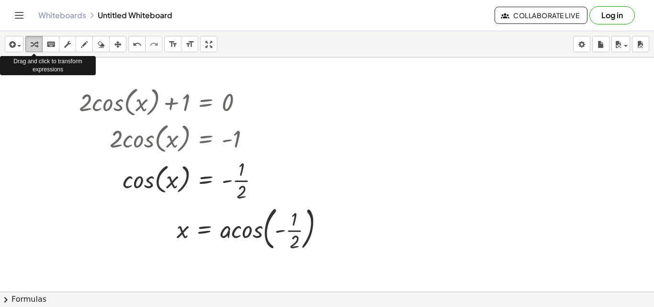
click at [38, 41] on div "button" at bounding box center [34, 43] width 12 height 11
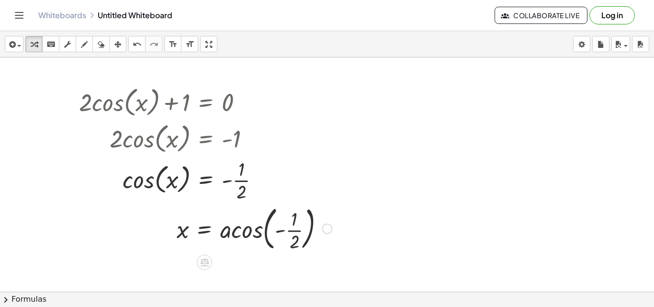
click at [205, 230] on div at bounding box center [254, 228] width 165 height 52
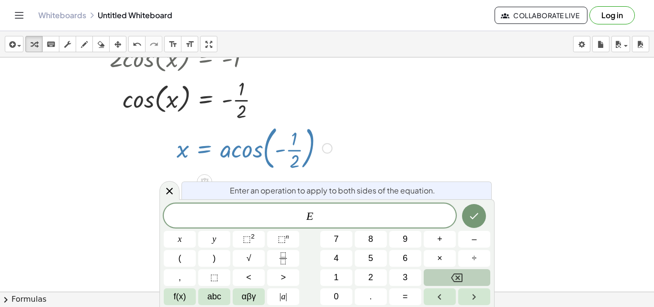
scroll to position [81, 0]
click at [173, 198] on div at bounding box center [169, 190] width 20 height 19
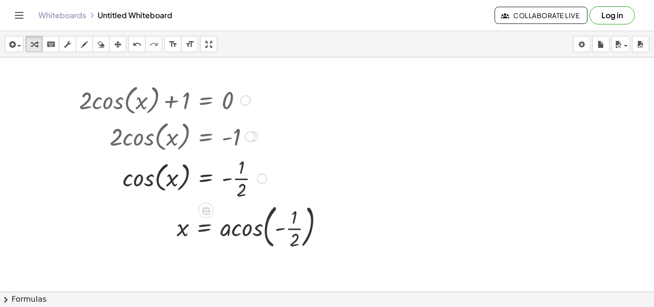
scroll to position [0, 0]
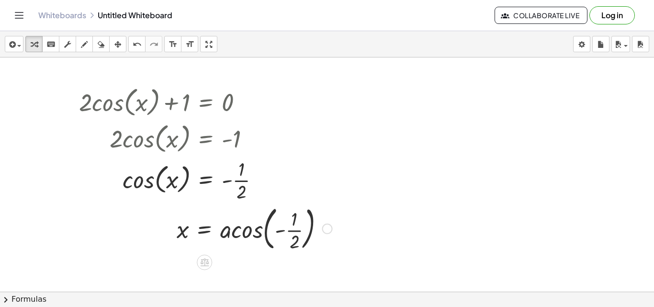
click at [250, 233] on div at bounding box center [254, 228] width 165 height 52
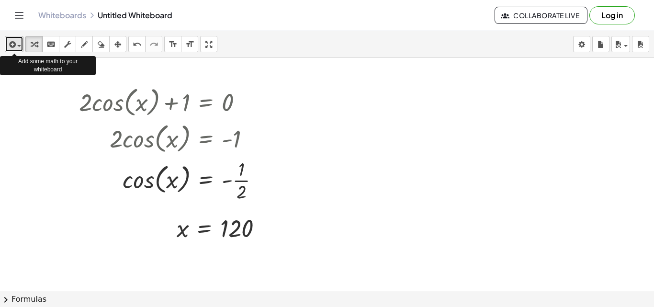
click at [14, 45] on icon "button" at bounding box center [11, 44] width 9 height 11
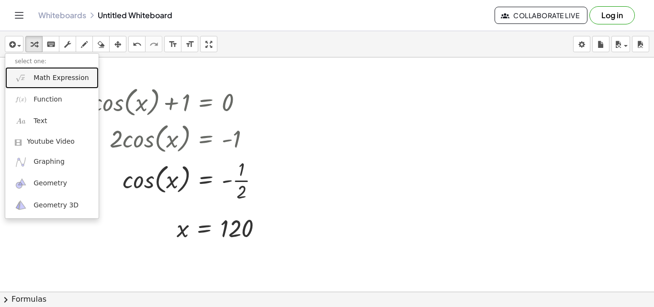
click at [54, 77] on span "Math Expression" at bounding box center [60, 78] width 55 height 10
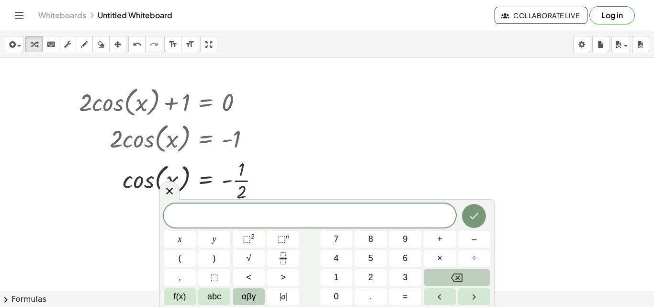
click at [252, 293] on span "αβγ" at bounding box center [249, 296] width 14 height 13
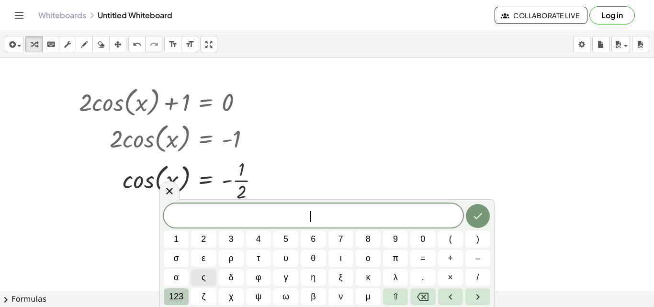
click at [180, 294] on span "123" at bounding box center [176, 296] width 14 height 13
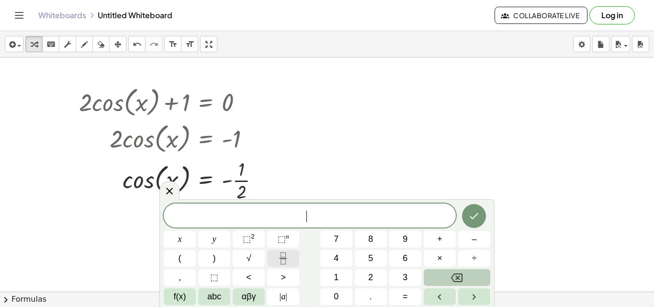
click at [287, 254] on icon "Fraction" at bounding box center [283, 258] width 12 height 12
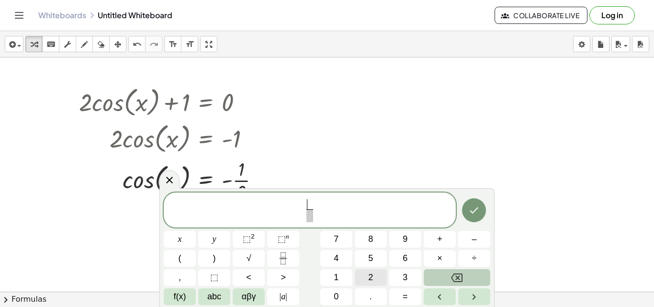
click at [368, 272] on span "2" at bounding box center [370, 277] width 5 height 13
click at [311, 224] on div "2 ​ ​" at bounding box center [310, 209] width 292 height 35
click at [313, 215] on span "​" at bounding box center [309, 215] width 7 height 13
click at [404, 270] on button "3" at bounding box center [405, 277] width 32 height 17
click at [312, 202] on span "2 ​" at bounding box center [309, 204] width 7 height 11
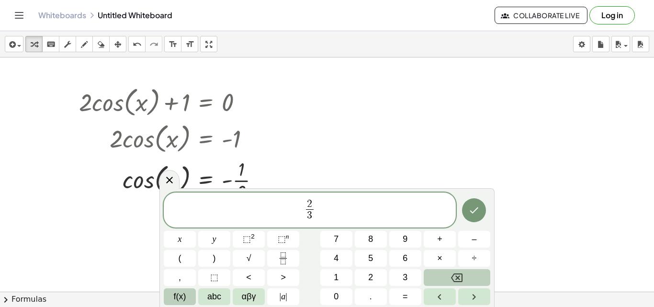
click at [186, 291] on span "f(x)" at bounding box center [180, 296] width 12 height 13
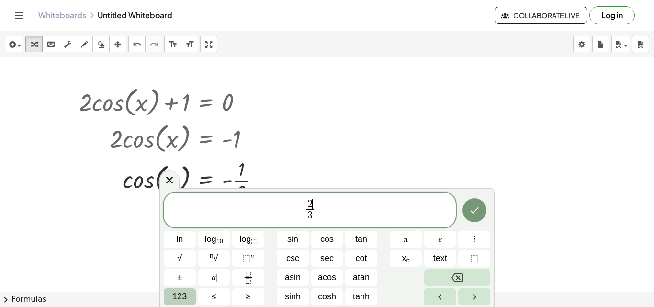
click at [182, 291] on span "123" at bounding box center [179, 296] width 14 height 13
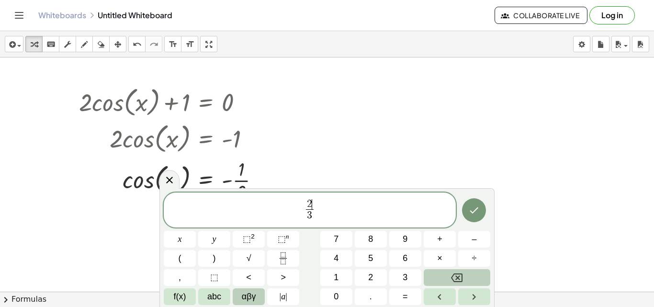
click at [251, 299] on span "αβγ" at bounding box center [249, 296] width 14 height 13
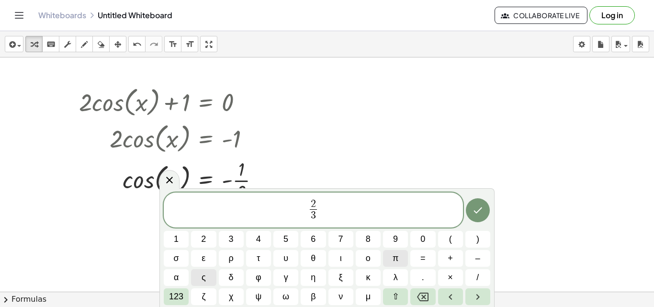
click at [398, 258] on span "π" at bounding box center [395, 258] width 6 height 13
click at [304, 210] on span "​ 2 π 3 ​" at bounding box center [313, 210] width 299 height 25
click at [420, 256] on button "=" at bounding box center [422, 258] width 25 height 17
click at [178, 294] on span "123" at bounding box center [176, 296] width 14 height 13
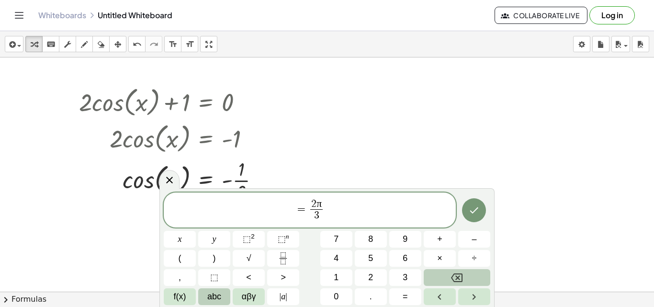
click at [214, 295] on span "abc" at bounding box center [214, 296] width 14 height 13
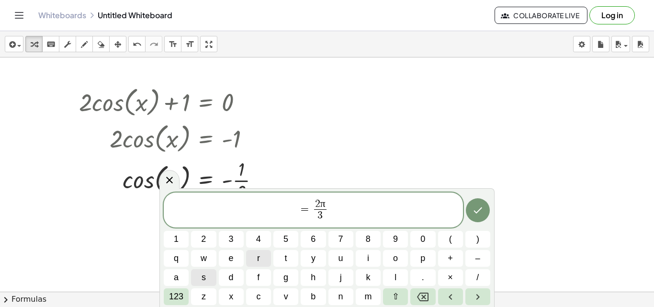
click at [264, 254] on button "r" at bounding box center [258, 258] width 25 height 17
click at [170, 274] on button "a" at bounding box center [176, 277] width 25 height 17
click at [296, 211] on span "​ = 2 π 3 ​" at bounding box center [313, 210] width 299 height 25
click at [477, 210] on icon "Done" at bounding box center [477, 209] width 11 height 11
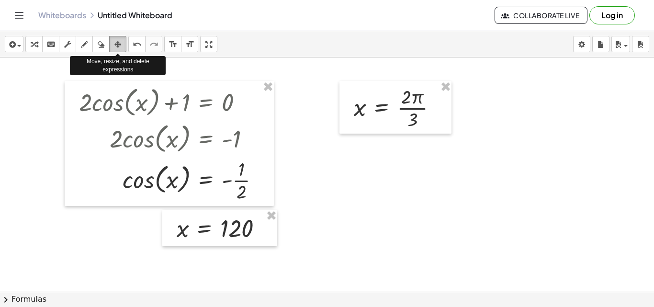
click at [117, 41] on icon "button" at bounding box center [117, 44] width 7 height 11
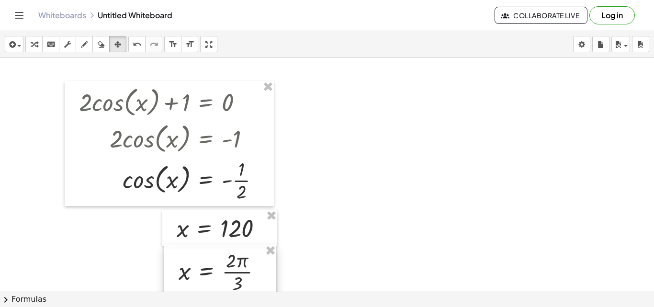
drag, startPoint x: 390, startPoint y: 106, endPoint x: 215, endPoint y: 270, distance: 240.0
click at [215, 270] on div at bounding box center [220, 271] width 112 height 53
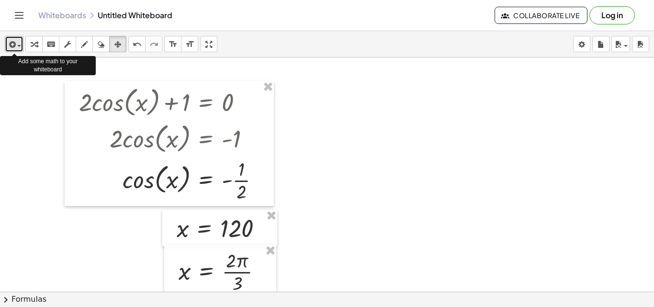
click at [13, 44] on icon "button" at bounding box center [11, 44] width 9 height 11
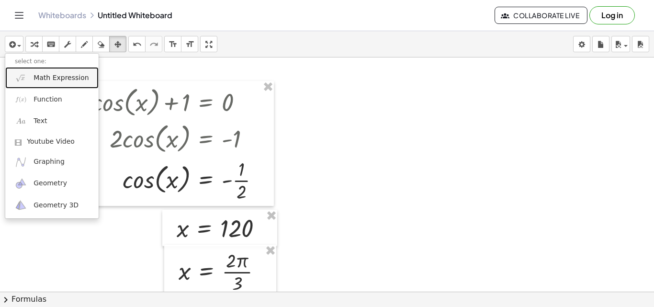
click at [56, 81] on span "Math Expression" at bounding box center [60, 78] width 55 height 10
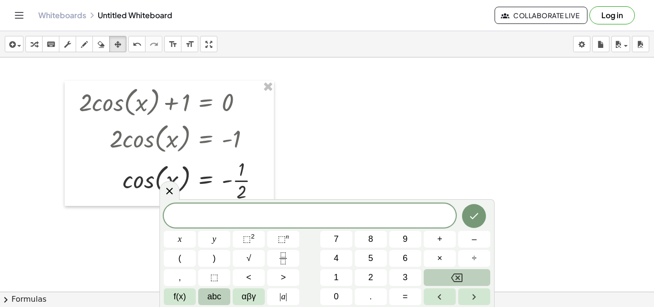
click at [220, 294] on span "abc" at bounding box center [214, 296] width 14 height 13
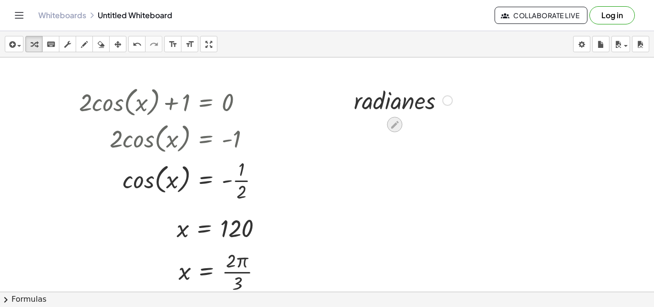
click at [391, 123] on icon at bounding box center [395, 125] width 10 height 10
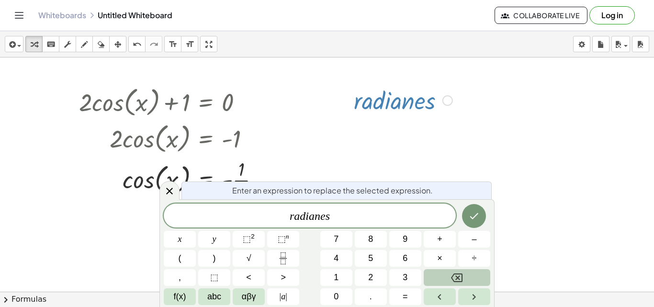
click at [332, 228] on div "r a d i a n e s x y ⬚ 2 ⬚ n 7 8 9 + – ( ) √ 4 5 6 × ÷ , ⬚ < > 1 2 3 f(x) abc αβ…" at bounding box center [327, 253] width 326 height 101
click at [340, 215] on span "r a d i a n e s ​" at bounding box center [310, 216] width 292 height 13
click at [472, 217] on icon "Done" at bounding box center [473, 215] width 11 height 11
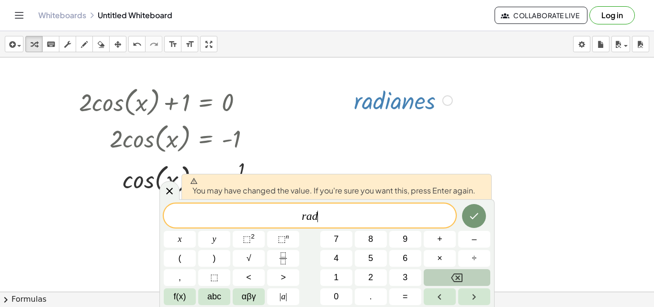
click at [401, 134] on div at bounding box center [327, 291] width 654 height 468
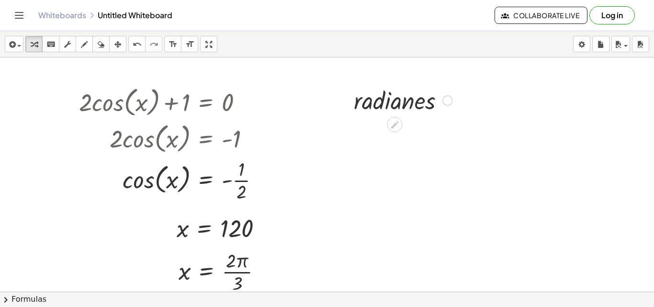
click at [442, 101] on div at bounding box center [447, 100] width 11 height 11
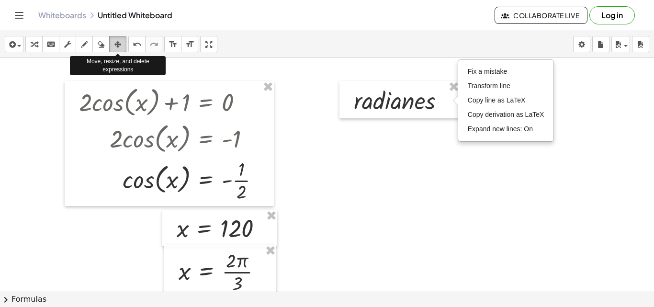
click at [117, 37] on button "arrange" at bounding box center [117, 44] width 17 height 16
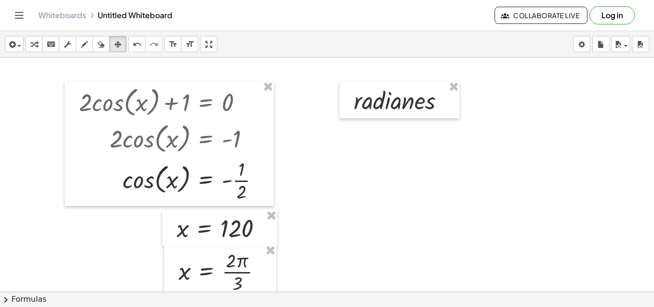
click at [453, 78] on div at bounding box center [327, 291] width 654 height 468
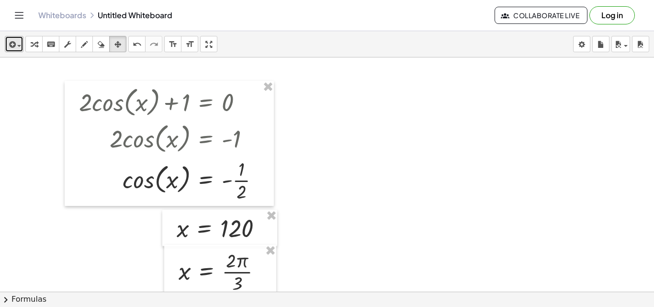
click at [22, 44] on button "insert" at bounding box center [14, 44] width 19 height 16
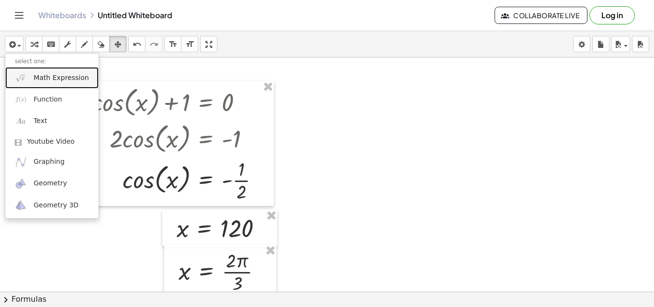
click at [70, 82] on span "Math Expression" at bounding box center [60, 78] width 55 height 10
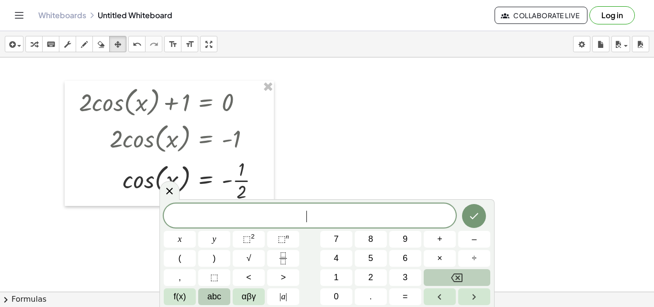
click at [211, 292] on span "abc" at bounding box center [214, 296] width 14 height 13
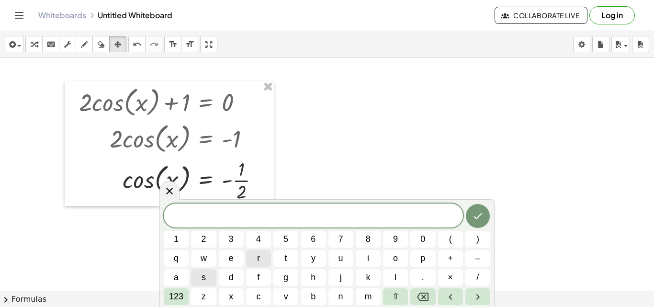
click at [267, 252] on button "r" at bounding box center [258, 258] width 25 height 17
click at [170, 275] on button "a" at bounding box center [176, 277] width 25 height 17
click at [228, 276] on button "d" at bounding box center [231, 277] width 25 height 17
click at [481, 217] on icon "Done" at bounding box center [477, 215] width 11 height 11
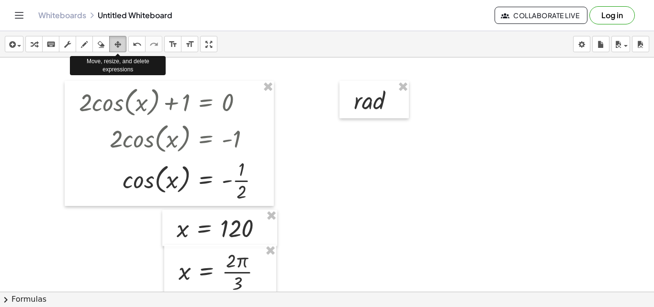
click at [113, 42] on div "button" at bounding box center [117, 43] width 12 height 11
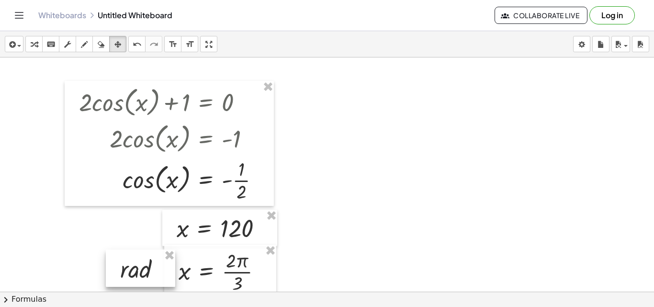
drag, startPoint x: 382, startPoint y: 89, endPoint x: 150, endPoint y: 265, distance: 290.6
click at [150, 265] on div at bounding box center [140, 267] width 69 height 37
drag, startPoint x: 139, startPoint y: 272, endPoint x: 118, endPoint y: 269, distance: 21.2
click at [118, 269] on div at bounding box center [121, 271] width 69 height 37
click at [351, 116] on div at bounding box center [327, 291] width 654 height 468
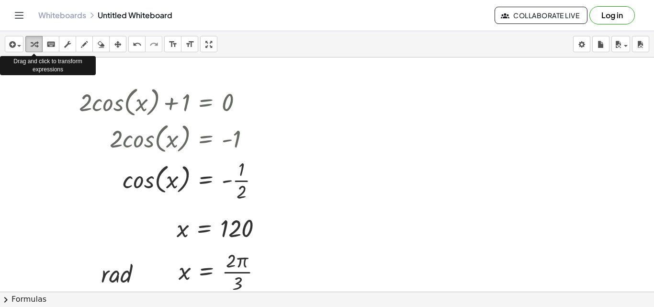
click at [36, 39] on icon "button" at bounding box center [34, 44] width 7 height 11
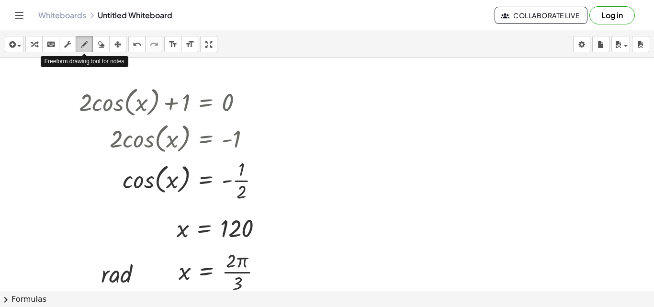
click at [80, 43] on div "button" at bounding box center [84, 43] width 12 height 11
click at [409, 140] on div at bounding box center [327, 291] width 654 height 468
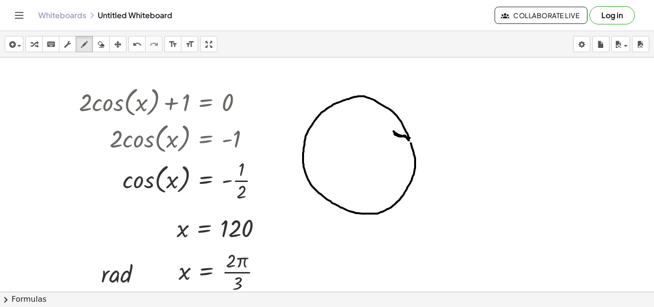
click at [409, 137] on div at bounding box center [327, 291] width 654 height 468
drag, startPoint x: 100, startPoint y: 44, endPoint x: 363, endPoint y: 132, distance: 277.5
click at [363, 132] on div "insert select one: Math Expression Function Text Youtube Video Graphing Geometr…" at bounding box center [327, 169] width 654 height 276
drag, startPoint x: 406, startPoint y: 136, endPoint x: 388, endPoint y: 134, distance: 18.3
click at [388, 134] on div at bounding box center [327, 291] width 654 height 468
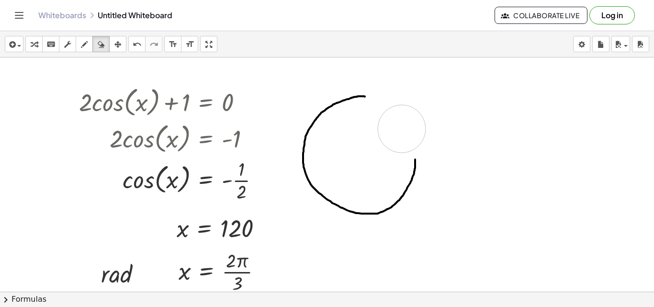
drag, startPoint x: 387, startPoint y: 108, endPoint x: 401, endPoint y: 127, distance: 23.6
click at [401, 127] on div at bounding box center [327, 291] width 654 height 468
click at [80, 39] on div "button" at bounding box center [84, 43] width 12 height 11
click at [362, 95] on div at bounding box center [327, 291] width 654 height 468
drag, startPoint x: 362, startPoint y: 95, endPoint x: 413, endPoint y: 143, distance: 69.7
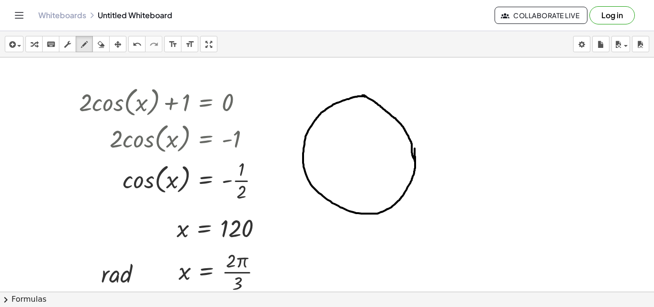
click at [413, 143] on div at bounding box center [327, 291] width 654 height 468
drag, startPoint x: 277, startPoint y: 159, endPoint x: 482, endPoint y: 162, distance: 205.8
click at [482, 162] on div at bounding box center [327, 291] width 654 height 468
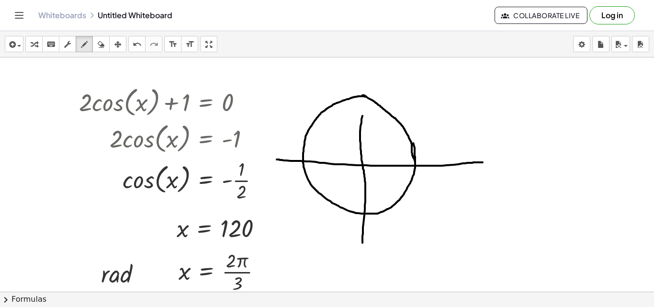
drag, startPoint x: 362, startPoint y: 243, endPoint x: 365, endPoint y: 81, distance: 161.8
click at [365, 81] on div at bounding box center [327, 291] width 654 height 468
click at [101, 42] on icon "button" at bounding box center [101, 44] width 7 height 11
click at [342, 109] on div at bounding box center [327, 291] width 654 height 468
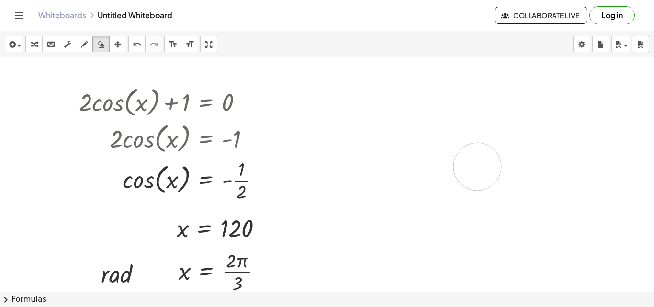
drag, startPoint x: 342, startPoint y: 109, endPoint x: 489, endPoint y: 163, distance: 156.5
click at [489, 163] on div at bounding box center [327, 291] width 654 height 468
click at [82, 42] on icon "button" at bounding box center [84, 44] width 7 height 11
drag, startPoint x: 409, startPoint y: 99, endPoint x: 409, endPoint y: 272, distance: 172.7
click at [409, 272] on div at bounding box center [327, 291] width 654 height 468
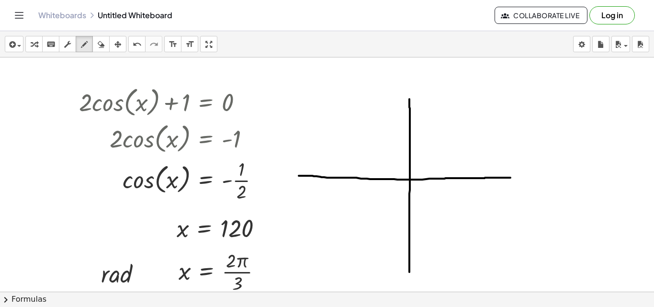
drag, startPoint x: 299, startPoint y: 176, endPoint x: 510, endPoint y: 178, distance: 211.5
click at [510, 178] on div at bounding box center [327, 291] width 654 height 468
drag, startPoint x: 443, startPoint y: 117, endPoint x: 341, endPoint y: 187, distance: 123.3
click at [341, 187] on div at bounding box center [327, 291] width 654 height 468
drag, startPoint x: 107, startPoint y: 43, endPoint x: 363, endPoint y: 100, distance: 262.3
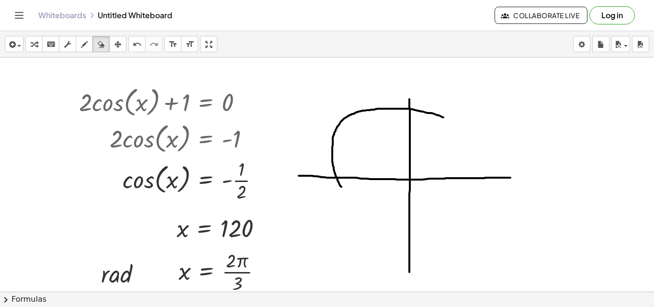
click at [363, 100] on div "insert select one: Math Expression Function Text Youtube Video Graphing Geometr…" at bounding box center [327, 169] width 654 height 276
drag, startPoint x: 367, startPoint y: 112, endPoint x: 385, endPoint y: 113, distance: 18.2
click at [385, 113] on div at bounding box center [327, 291] width 654 height 468
drag, startPoint x: 441, startPoint y: 113, endPoint x: 436, endPoint y: 109, distance: 6.4
click at [436, 109] on div at bounding box center [327, 291] width 654 height 468
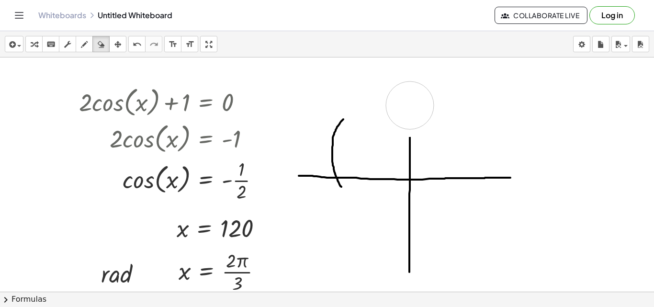
drag, startPoint x: 409, startPoint y: 113, endPoint x: 409, endPoint y: 106, distance: 6.7
click at [409, 106] on div at bounding box center [327, 291] width 654 height 468
click at [80, 44] on div "button" at bounding box center [84, 43] width 12 height 11
drag, startPoint x: 408, startPoint y: 64, endPoint x: 409, endPoint y: 136, distance: 72.3
click at [409, 136] on div at bounding box center [327, 291] width 654 height 468
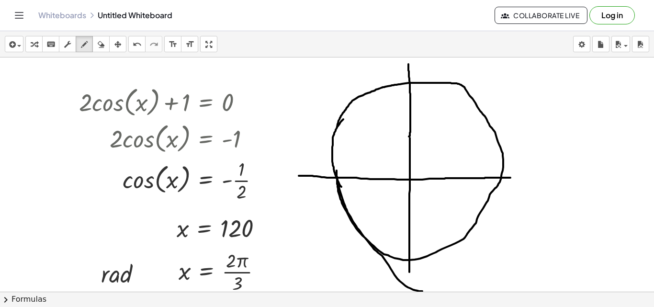
drag, startPoint x: 337, startPoint y: 127, endPoint x: 429, endPoint y: 288, distance: 185.0
click at [429, 288] on div at bounding box center [327, 291] width 654 height 468
drag, startPoint x: 96, startPoint y: 46, endPoint x: 202, endPoint y: 194, distance: 182.1
click at [202, 194] on div "insert select one: Math Expression Function Text Youtube Video Graphing Geometr…" at bounding box center [327, 169] width 654 height 276
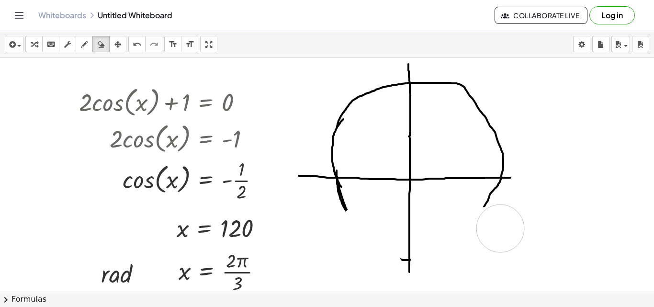
drag, startPoint x: 362, startPoint y: 229, endPoint x: 505, endPoint y: 227, distance: 143.6
click at [505, 227] on div at bounding box center [327, 291] width 654 height 468
click at [496, 204] on div at bounding box center [327, 291] width 654 height 468
drag, startPoint x: 490, startPoint y: 142, endPoint x: 501, endPoint y: 151, distance: 14.9
click at [501, 151] on div at bounding box center [327, 291] width 654 height 468
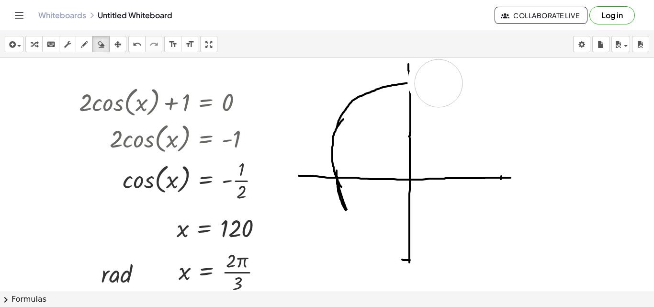
drag, startPoint x: 431, startPoint y: 81, endPoint x: 438, endPoint y: 83, distance: 6.9
click at [438, 83] on div at bounding box center [327, 291] width 654 height 468
drag, startPoint x: 395, startPoint y: 83, endPoint x: 340, endPoint y: 154, distance: 89.6
click at [340, 154] on div at bounding box center [327, 291] width 654 height 468
click at [341, 192] on div at bounding box center [327, 291] width 654 height 468
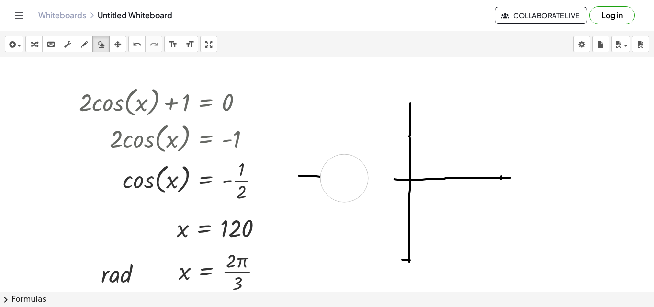
drag, startPoint x: 369, startPoint y: 178, endPoint x: 340, endPoint y: 178, distance: 29.2
click at [340, 178] on div at bounding box center [327, 291] width 654 height 468
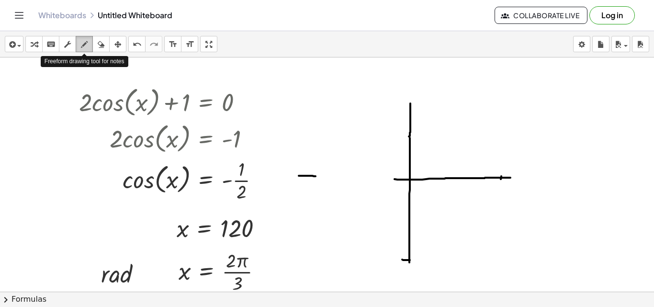
click at [91, 41] on button "draw" at bounding box center [84, 44] width 17 height 16
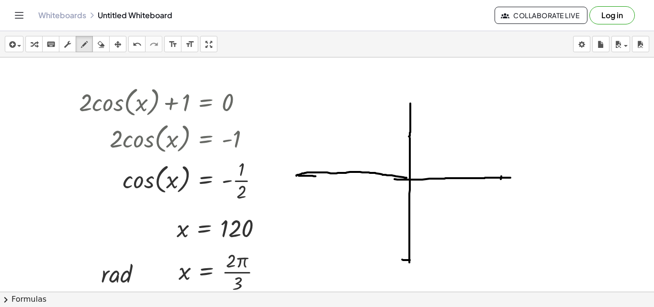
drag, startPoint x: 406, startPoint y: 178, endPoint x: 296, endPoint y: 173, distance: 110.1
click at [296, 173] on div at bounding box center [327, 291] width 654 height 468
drag, startPoint x: 108, startPoint y: 44, endPoint x: 331, endPoint y: 173, distance: 257.9
click at [331, 173] on div "insert select one: Math Expression Function Text Youtube Video Graphing Geometr…" at bounding box center [327, 169] width 654 height 276
drag, startPoint x: 331, startPoint y: 173, endPoint x: 419, endPoint y: 182, distance: 88.5
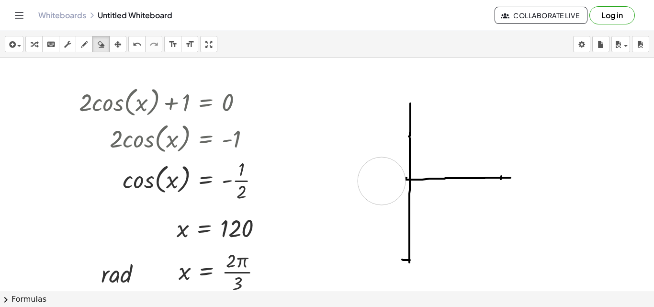
click at [419, 182] on div at bounding box center [327, 291] width 654 height 468
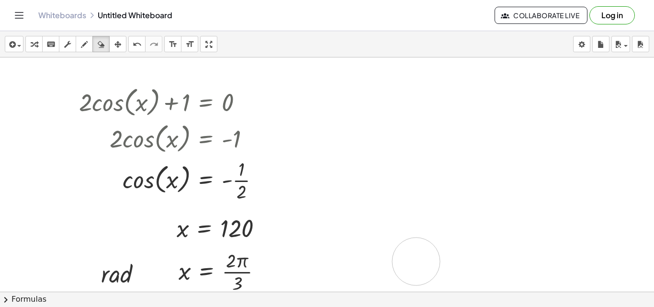
drag, startPoint x: 499, startPoint y: 176, endPoint x: 411, endPoint y: 253, distance: 117.0
click at [411, 253] on div at bounding box center [327, 291] width 654 height 468
click at [79, 40] on div "button" at bounding box center [84, 43] width 12 height 11
click at [422, 184] on div at bounding box center [327, 291] width 654 height 468
click at [95, 42] on div "button" at bounding box center [101, 43] width 12 height 11
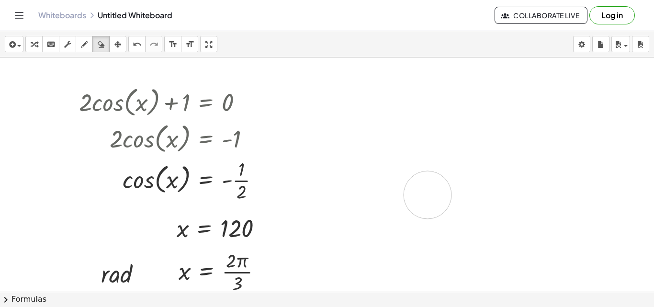
drag, startPoint x: 408, startPoint y: 168, endPoint x: 337, endPoint y: 123, distance: 84.0
click at [337, 123] on div at bounding box center [327, 291] width 654 height 468
click at [85, 42] on icon "button" at bounding box center [84, 44] width 7 height 11
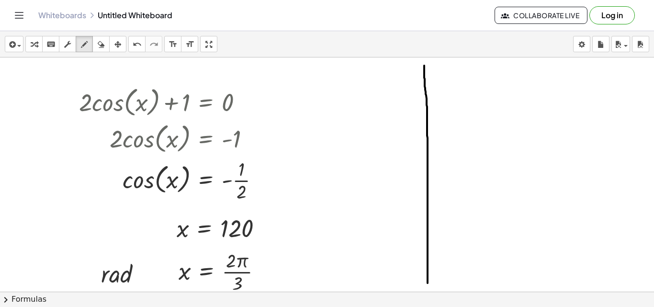
drag, startPoint x: 424, startPoint y: 66, endPoint x: 427, endPoint y: 283, distance: 217.7
click at [427, 283] on div at bounding box center [327, 291] width 654 height 468
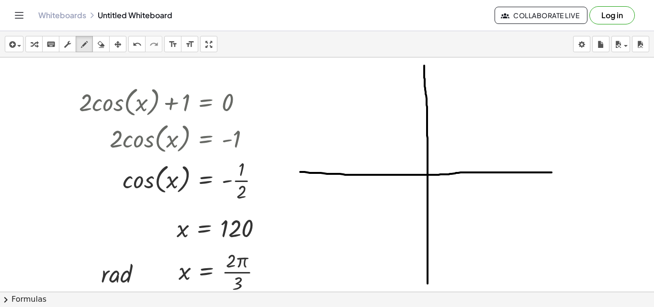
drag, startPoint x: 300, startPoint y: 172, endPoint x: 568, endPoint y: 172, distance: 267.5
click at [568, 172] on div at bounding box center [327, 291] width 654 height 468
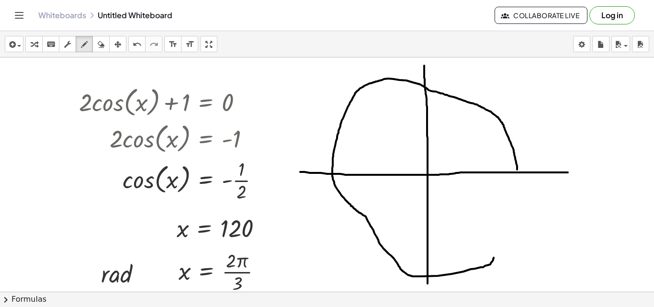
drag, startPoint x: 517, startPoint y: 169, endPoint x: 493, endPoint y: 257, distance: 91.1
click at [493, 257] on div at bounding box center [327, 291] width 654 height 468
click at [100, 40] on icon "button" at bounding box center [101, 44] width 7 height 11
drag, startPoint x: 352, startPoint y: 206, endPoint x: 390, endPoint y: 268, distance: 73.7
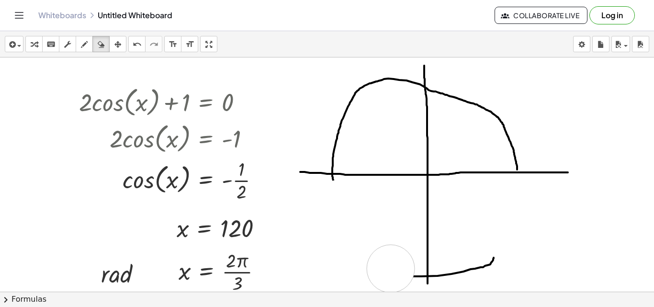
click at [390, 268] on div at bounding box center [327, 291] width 654 height 468
click at [370, 108] on div at bounding box center [327, 291] width 654 height 468
drag, startPoint x: 370, startPoint y: 108, endPoint x: 350, endPoint y: 136, distance: 34.9
click at [350, 136] on div at bounding box center [327, 291] width 654 height 468
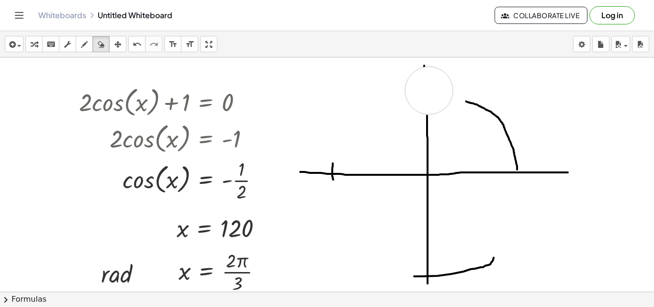
drag, startPoint x: 443, startPoint y: 93, endPoint x: 430, endPoint y: 90, distance: 12.8
click at [430, 90] on div at bounding box center [327, 291] width 654 height 468
click at [89, 40] on div "button" at bounding box center [84, 43] width 12 height 11
drag, startPoint x: 425, startPoint y: 67, endPoint x: 427, endPoint y: 115, distance: 47.9
click at [427, 115] on div at bounding box center [327, 291] width 654 height 468
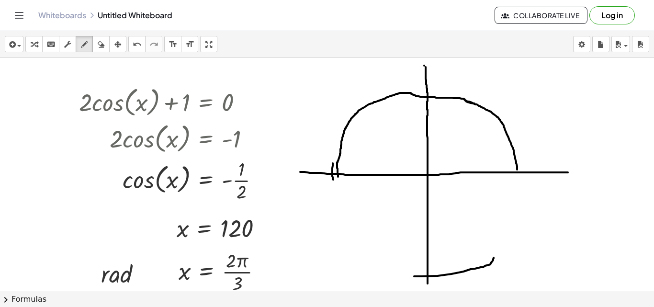
drag, startPoint x: 474, startPoint y: 104, endPoint x: 339, endPoint y: 187, distance: 159.0
click at [339, 187] on div at bounding box center [327, 291] width 654 height 468
drag, startPoint x: 339, startPoint y: 187, endPoint x: 467, endPoint y: 280, distance: 158.2
click at [467, 280] on div at bounding box center [327, 291] width 654 height 468
click at [98, 43] on icon "button" at bounding box center [101, 44] width 7 height 11
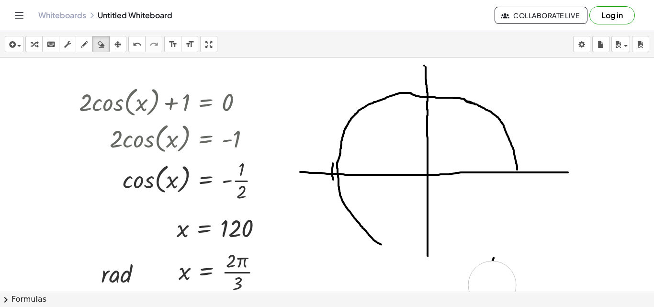
drag, startPoint x: 401, startPoint y: 258, endPoint x: 503, endPoint y: 283, distance: 104.8
click at [503, 283] on div at bounding box center [327, 291] width 654 height 468
click at [82, 46] on icon "button" at bounding box center [84, 44] width 7 height 11
drag, startPoint x: 426, startPoint y: 251, endPoint x: 432, endPoint y: 289, distance: 39.1
click at [432, 289] on div at bounding box center [327, 291] width 654 height 468
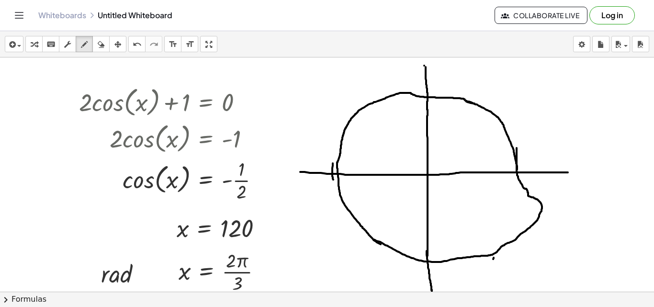
drag, startPoint x: 373, startPoint y: 239, endPoint x: 516, endPoint y: 145, distance: 171.3
click at [516, 145] on div at bounding box center [327, 291] width 654 height 468
click at [94, 46] on button "erase" at bounding box center [100, 44] width 17 height 16
drag, startPoint x: 530, startPoint y: 199, endPoint x: 458, endPoint y: 259, distance: 93.4
click at [458, 259] on div at bounding box center [327, 291] width 654 height 468
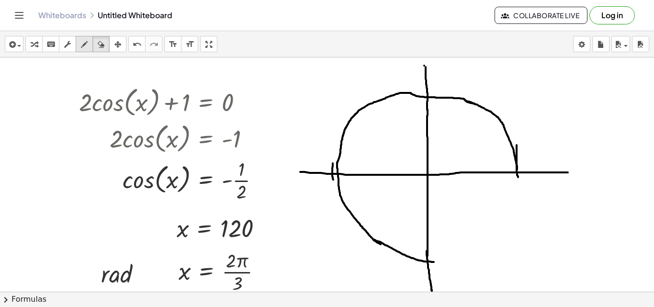
click at [84, 48] on icon "button" at bounding box center [84, 44] width 7 height 11
drag, startPoint x: 516, startPoint y: 175, endPoint x: 419, endPoint y: 263, distance: 131.1
click at [419, 263] on div at bounding box center [327, 291] width 654 height 468
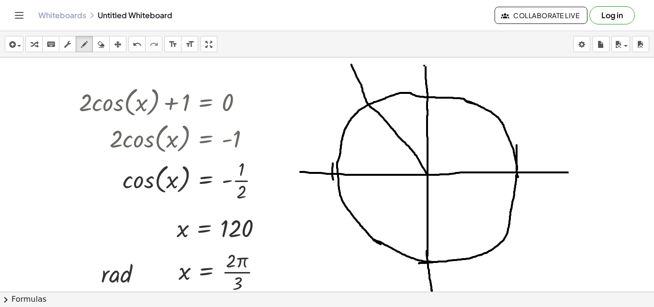
drag, startPoint x: 427, startPoint y: 174, endPoint x: 346, endPoint y: 47, distance: 150.4
click at [346, 47] on div "insert select one: Math Expression Function Text Youtube Video Graphing Geometr…" at bounding box center [327, 169] width 654 height 276
drag, startPoint x: 387, startPoint y: 107, endPoint x: 401, endPoint y: 123, distance: 21.1
click at [401, 123] on div at bounding box center [327, 291] width 654 height 468
drag, startPoint x: 401, startPoint y: 101, endPoint x: 410, endPoint y: 113, distance: 15.7
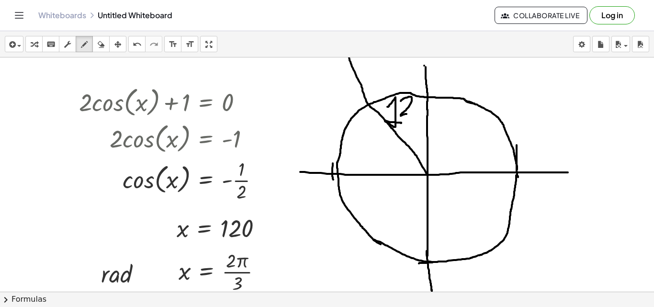
click at [410, 113] on div at bounding box center [327, 291] width 654 height 468
click at [417, 113] on div at bounding box center [327, 291] width 654 height 468
drag, startPoint x: 425, startPoint y: 176, endPoint x: 360, endPoint y: 253, distance: 101.2
click at [360, 253] on div at bounding box center [327, 291] width 654 height 468
drag, startPoint x: 388, startPoint y: 223, endPoint x: 395, endPoint y: 237, distance: 16.7
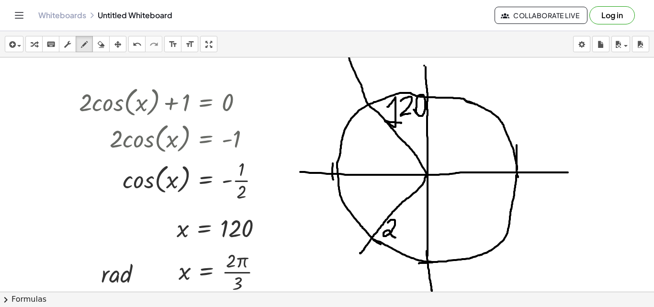
click at [395, 237] on div at bounding box center [327, 291] width 654 height 468
drag, startPoint x: 398, startPoint y: 223, endPoint x: 405, endPoint y: 216, distance: 9.8
click at [405, 216] on div at bounding box center [327, 291] width 654 height 468
drag, startPoint x: 417, startPoint y: 221, endPoint x: 397, endPoint y: 237, distance: 26.2
click at [397, 237] on div at bounding box center [327, 291] width 654 height 468
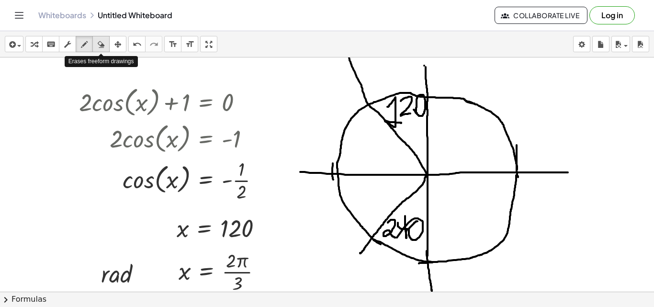
click at [101, 41] on icon "button" at bounding box center [101, 44] width 7 height 11
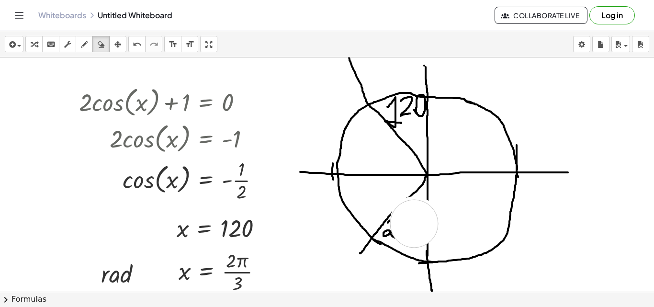
click at [415, 224] on div at bounding box center [327, 291] width 654 height 468
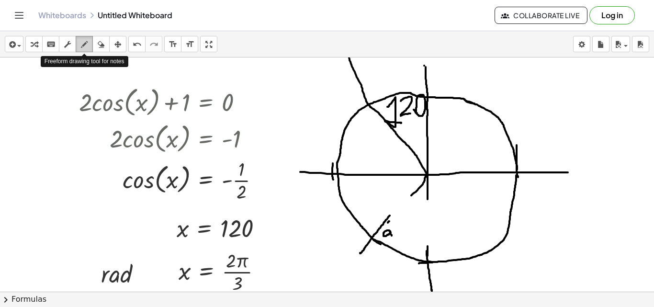
click at [83, 47] on icon "button" at bounding box center [84, 44] width 7 height 11
click at [426, 198] on div at bounding box center [327, 291] width 654 height 468
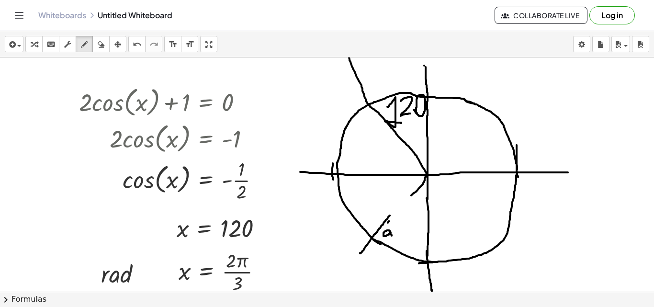
drag, startPoint x: 426, startPoint y: 198, endPoint x: 428, endPoint y: 254, distance: 55.5
click at [428, 254] on div at bounding box center [327, 291] width 654 height 468
drag, startPoint x: 420, startPoint y: 186, endPoint x: 387, endPoint y: 219, distance: 46.7
click at [387, 219] on div at bounding box center [327, 291] width 654 height 468
drag, startPoint x: 390, startPoint y: 221, endPoint x: 396, endPoint y: 236, distance: 17.0
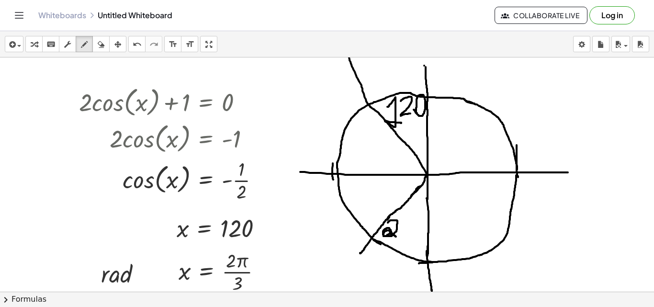
click at [396, 236] on div at bounding box center [327, 291] width 654 height 468
drag, startPoint x: 399, startPoint y: 222, endPoint x: 407, endPoint y: 220, distance: 8.0
click at [407, 220] on div at bounding box center [327, 291] width 654 height 468
drag, startPoint x: 418, startPoint y: 223, endPoint x: 412, endPoint y: 231, distance: 9.6
click at [412, 231] on div at bounding box center [327, 291] width 654 height 468
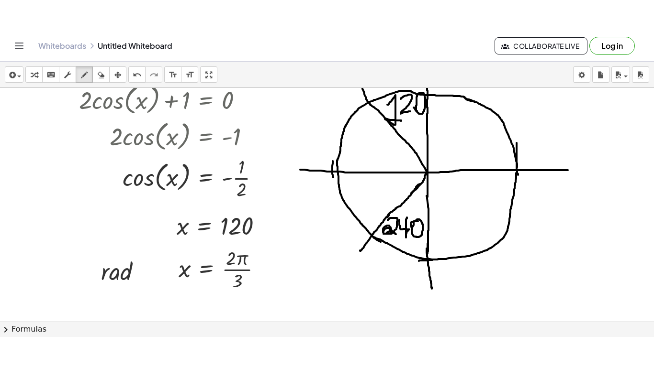
scroll to position [38, 0]
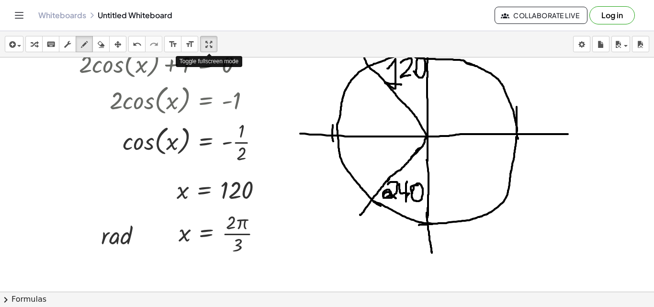
drag, startPoint x: 213, startPoint y: 46, endPoint x: 459, endPoint y: 112, distance: 254.5
click at [213, 88] on div "insert select one: Math Expression Function Text Youtube Video Graphing Geometr…" at bounding box center [327, 169] width 654 height 276
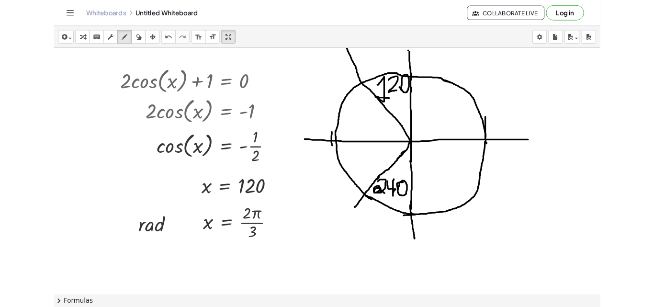
scroll to position [0, 0]
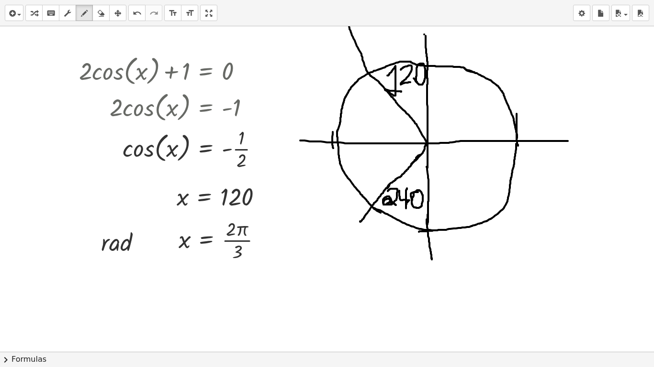
drag, startPoint x: 217, startPoint y: 11, endPoint x: 217, endPoint y: -30, distance: 41.6
click at [217, 0] on html "Graspable Math Activities Get Started Activity Bank Assigned Work Classes White…" at bounding box center [327, 183] width 654 height 367
